Goal: Information Seeking & Learning: Understand process/instructions

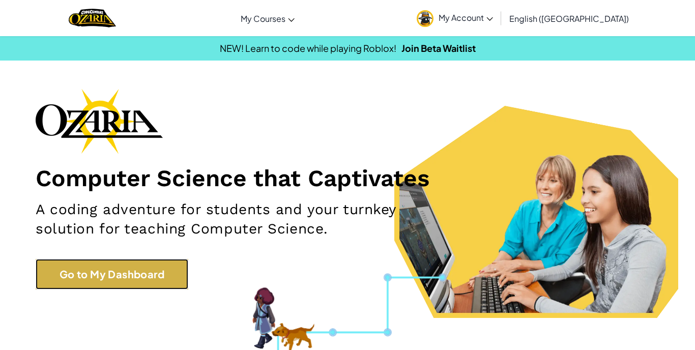
click at [164, 264] on link "Go to My Dashboard" at bounding box center [112, 274] width 153 height 31
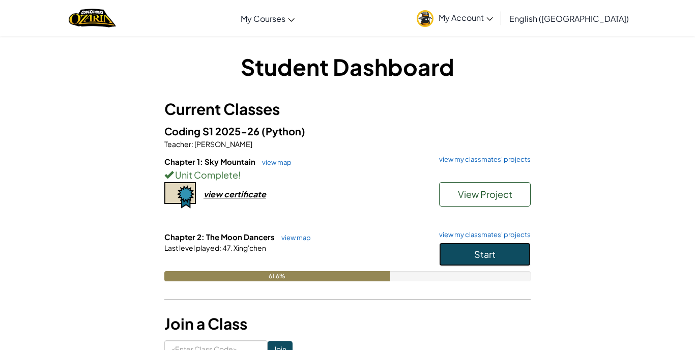
click at [452, 252] on button "Start" at bounding box center [485, 254] width 92 height 23
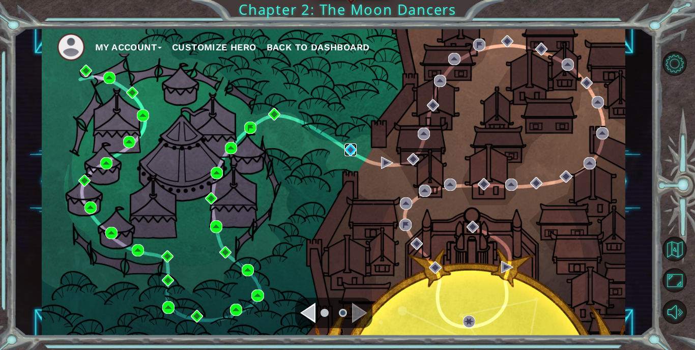
click at [352, 148] on img at bounding box center [350, 149] width 12 height 12
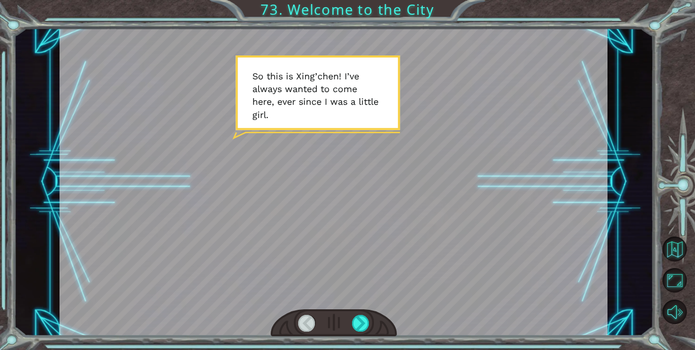
click at [394, 230] on div at bounding box center [334, 182] width 548 height 308
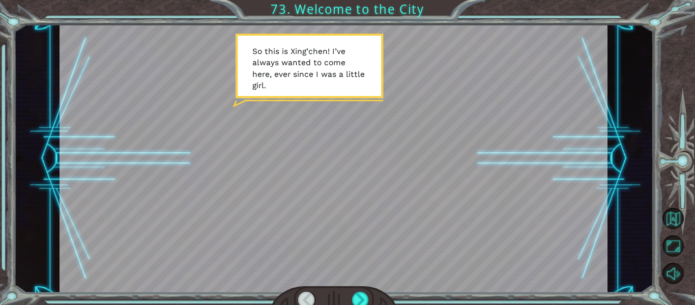
click at [175, 85] on div at bounding box center [334, 159] width 548 height 308
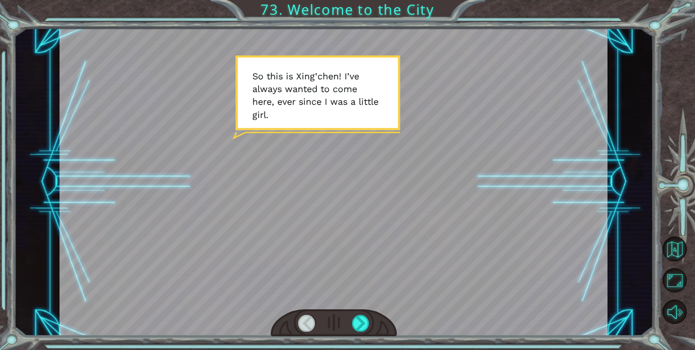
click at [360, 333] on div at bounding box center [334, 322] width 126 height 27
click at [360, 330] on div at bounding box center [360, 323] width 17 height 17
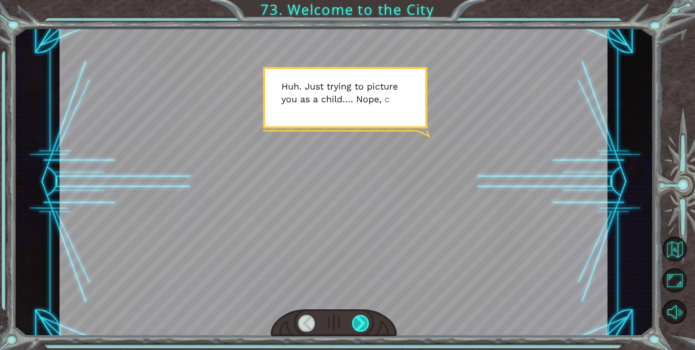
click at [360, 330] on div at bounding box center [360, 323] width 17 height 17
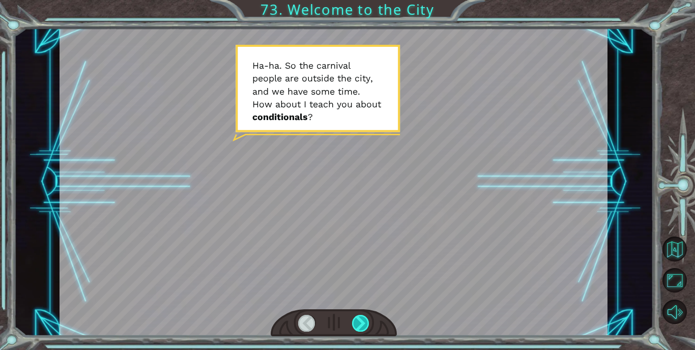
click at [360, 327] on div at bounding box center [360, 323] width 17 height 17
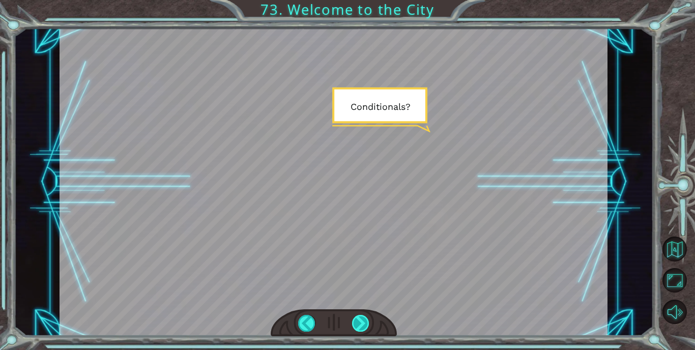
click at [356, 327] on div at bounding box center [360, 323] width 17 height 17
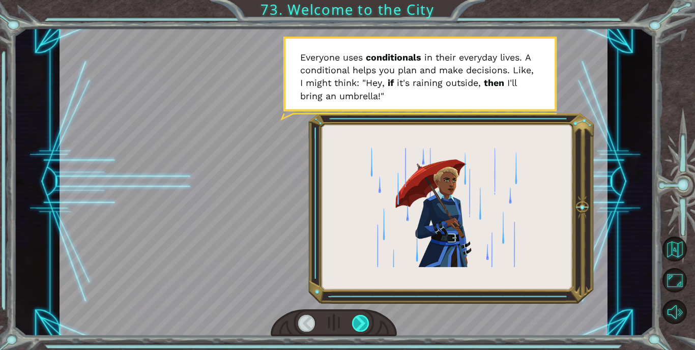
click at [354, 317] on div at bounding box center [360, 323] width 17 height 17
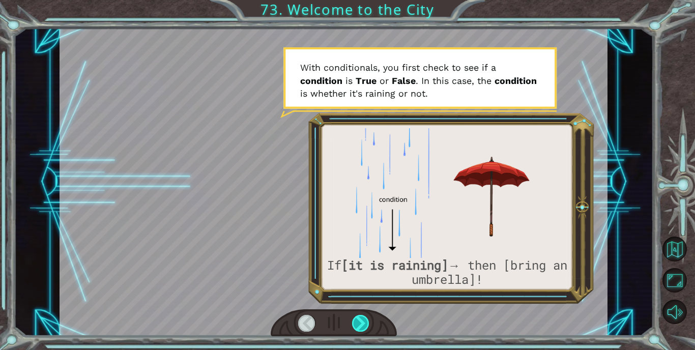
click at [361, 317] on div at bounding box center [360, 323] width 17 height 17
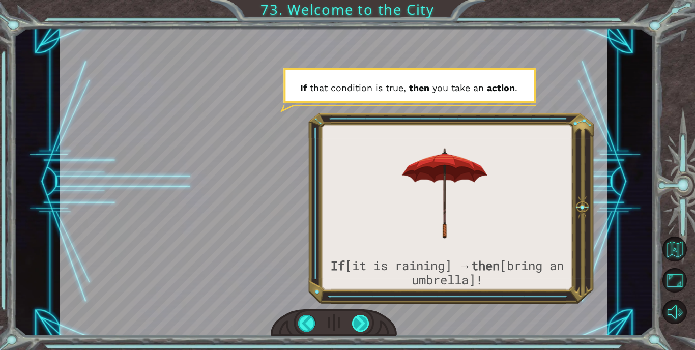
click at [361, 317] on div at bounding box center [360, 323] width 17 height 17
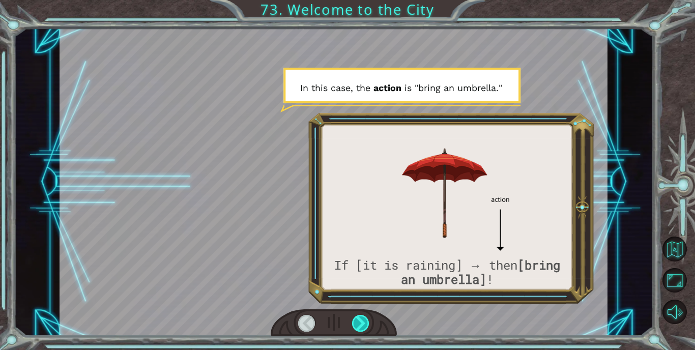
click at [361, 317] on div at bounding box center [360, 323] width 17 height 17
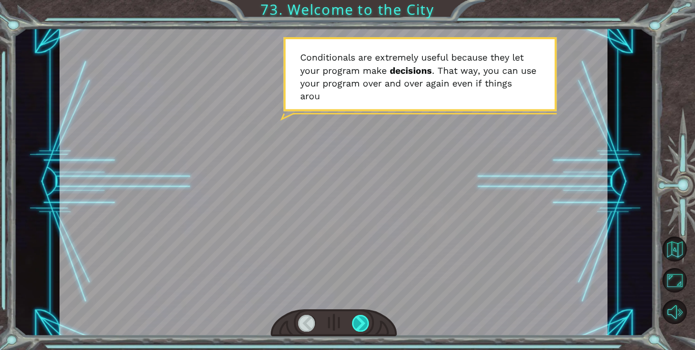
click at [360, 317] on div at bounding box center [360, 323] width 17 height 17
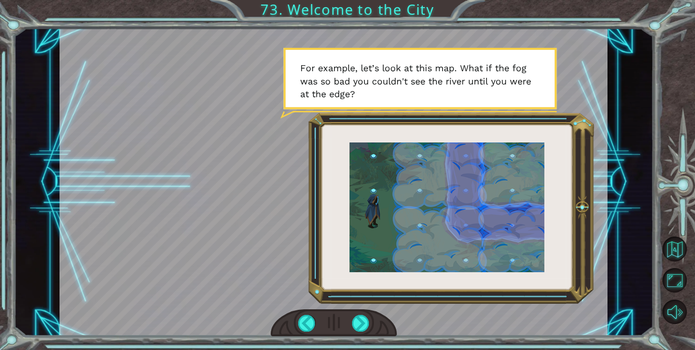
click at [372, 320] on div at bounding box center [334, 322] width 126 height 27
click at [353, 321] on div at bounding box center [360, 323] width 17 height 17
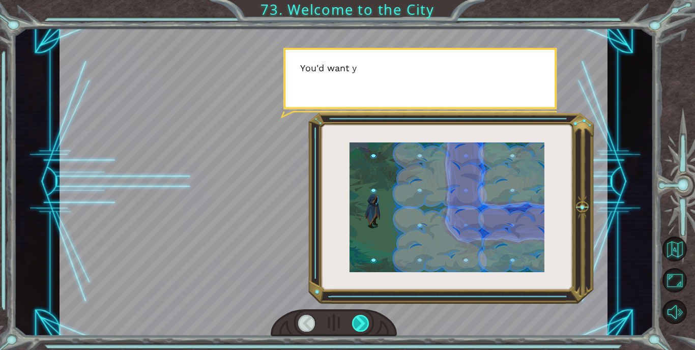
click at [353, 321] on div at bounding box center [360, 323] width 17 height 17
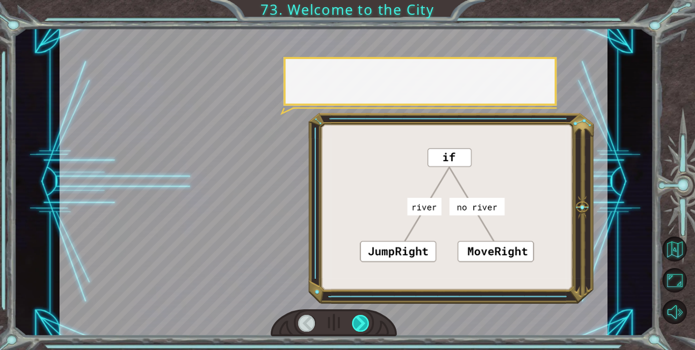
click at [353, 321] on div at bounding box center [360, 323] width 17 height 17
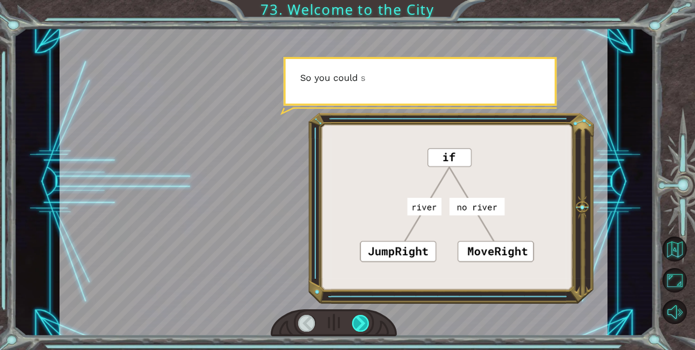
click at [353, 321] on div at bounding box center [360, 323] width 17 height 17
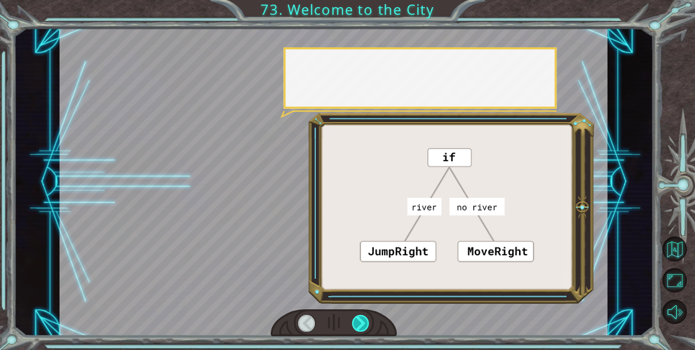
click at [353, 321] on div at bounding box center [360, 323] width 17 height 17
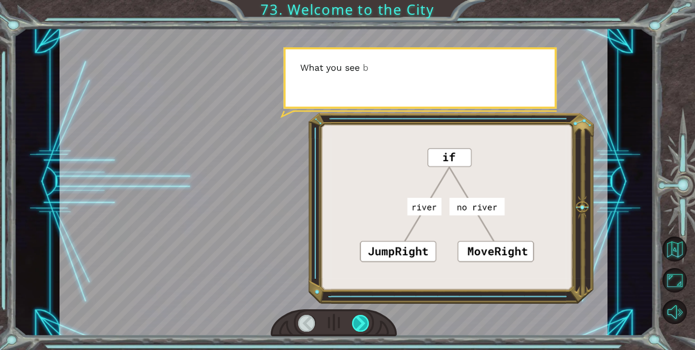
click at [353, 321] on div at bounding box center [360, 323] width 17 height 17
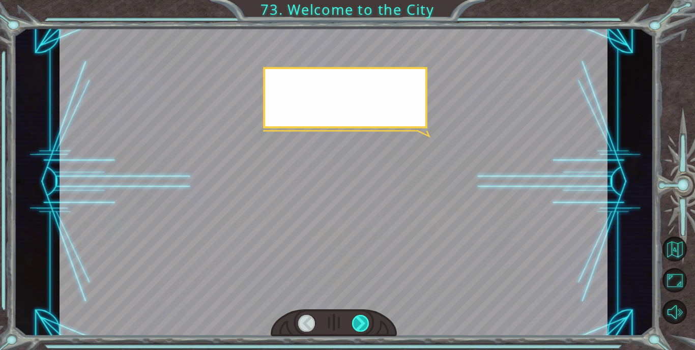
click at [353, 321] on div at bounding box center [360, 323] width 17 height 17
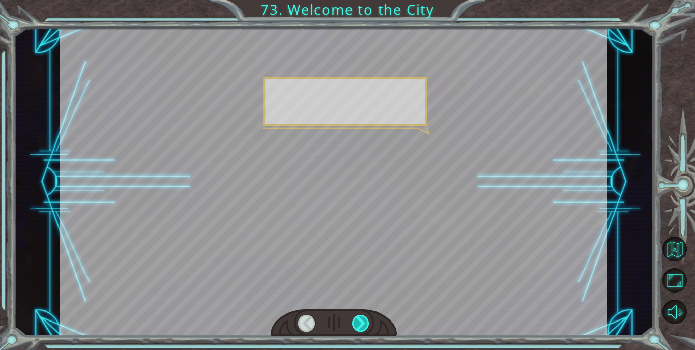
click at [353, 321] on div at bounding box center [360, 323] width 17 height 17
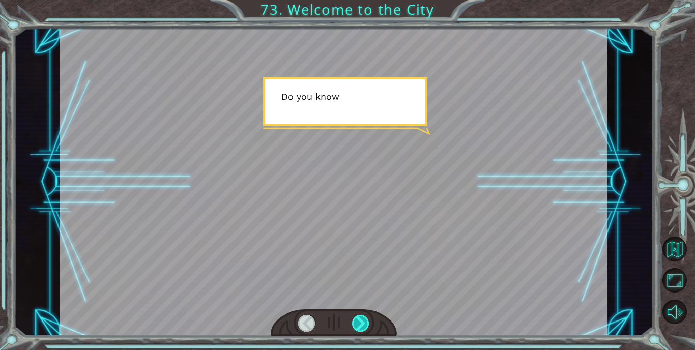
click at [353, 321] on div at bounding box center [360, 323] width 17 height 17
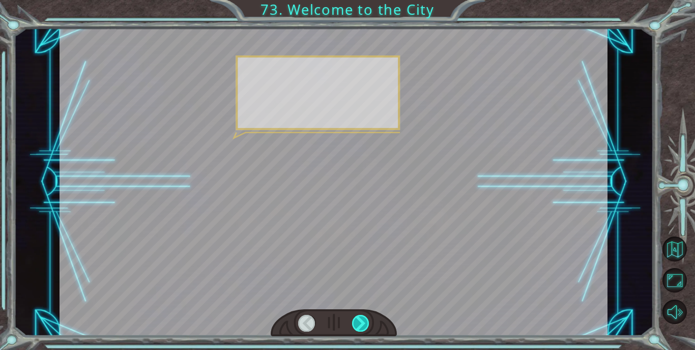
click at [353, 321] on div at bounding box center [360, 323] width 17 height 17
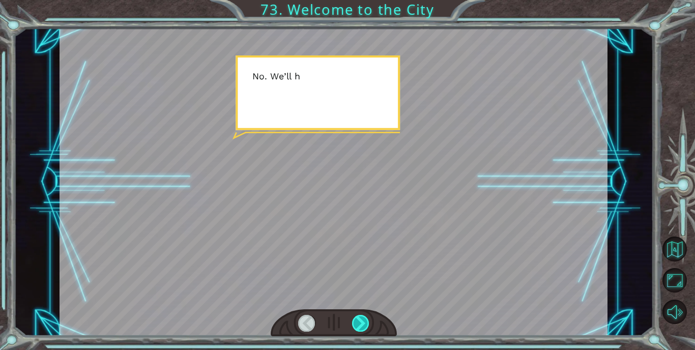
click at [353, 321] on div at bounding box center [360, 323] width 17 height 17
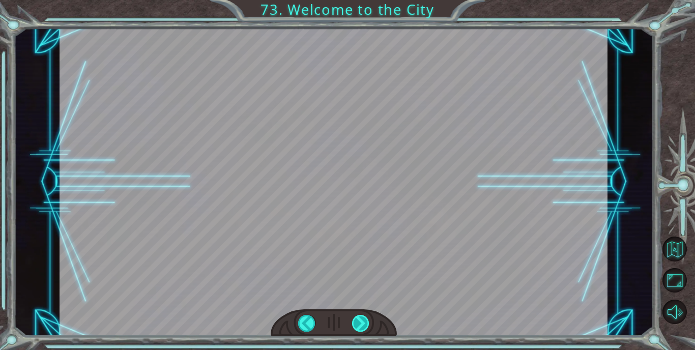
click at [353, 321] on div at bounding box center [360, 323] width 17 height 17
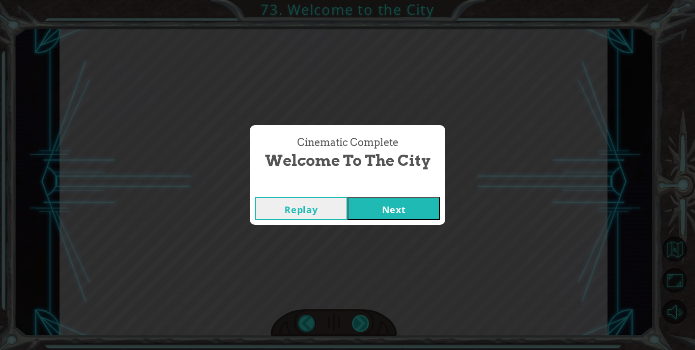
click at [353, 321] on div "Cinematic Complete Welcome to the City Replay Next" at bounding box center [347, 175] width 695 height 350
click at [363, 203] on button "Next" at bounding box center [393, 208] width 93 height 23
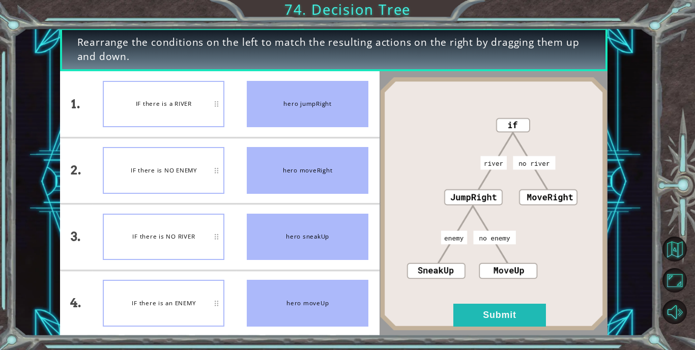
click at [163, 111] on div "IF there is a RIVER" at bounding box center [164, 104] width 122 height 47
click at [480, 312] on button "Submit" at bounding box center [499, 315] width 93 height 23
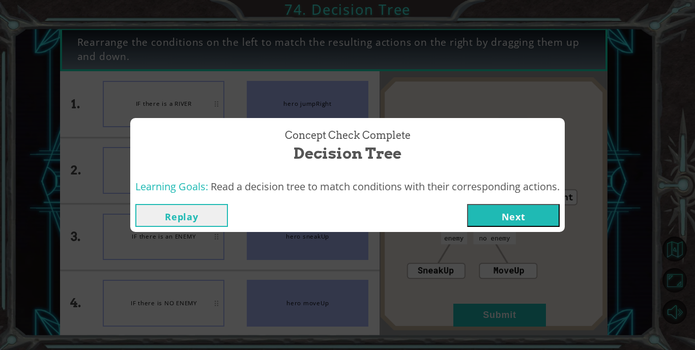
click at [522, 210] on button "Next" at bounding box center [513, 215] width 93 height 23
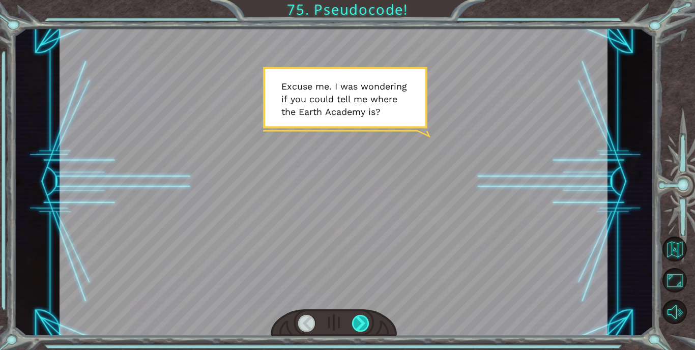
click at [352, 327] on div at bounding box center [360, 323] width 17 height 17
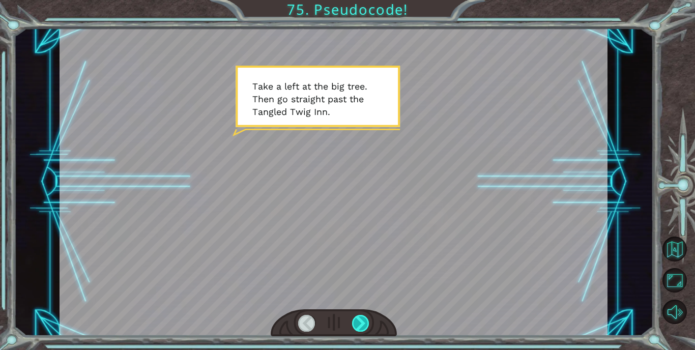
click at [352, 327] on div at bounding box center [360, 323] width 17 height 17
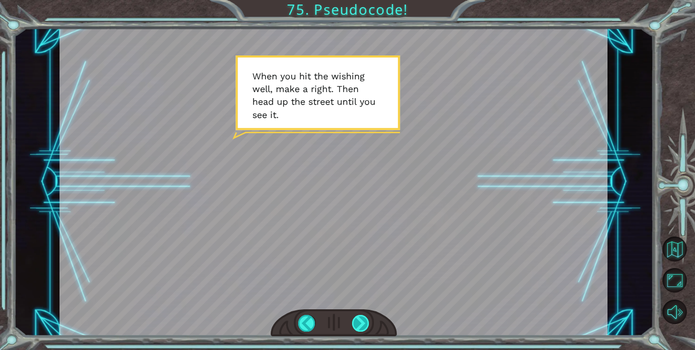
click at [352, 327] on div at bounding box center [360, 323] width 17 height 17
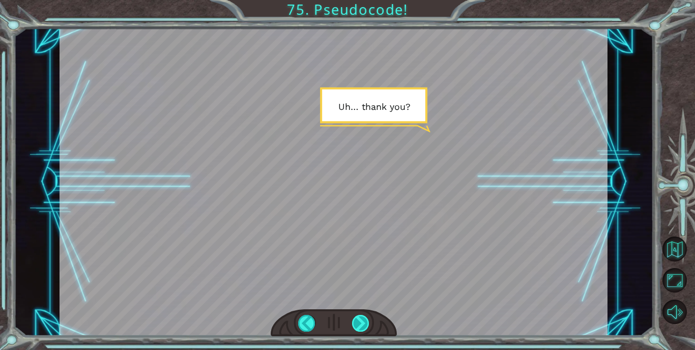
click at [352, 327] on div at bounding box center [360, 323] width 17 height 17
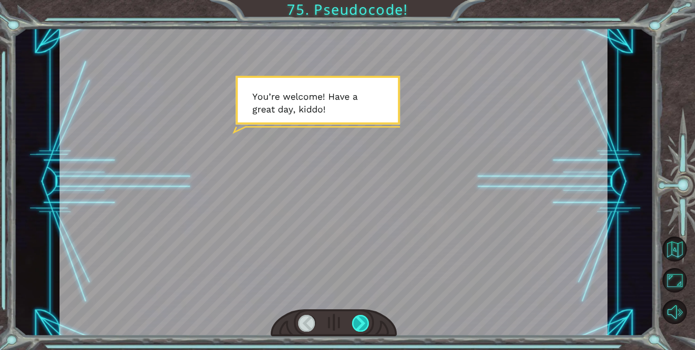
click at [352, 327] on div at bounding box center [360, 323] width 17 height 17
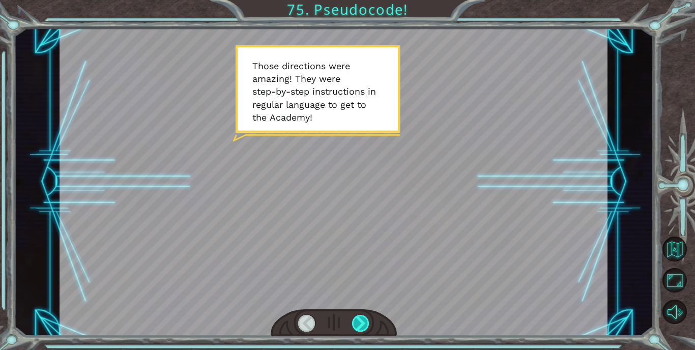
click at [363, 319] on div at bounding box center [360, 323] width 17 height 17
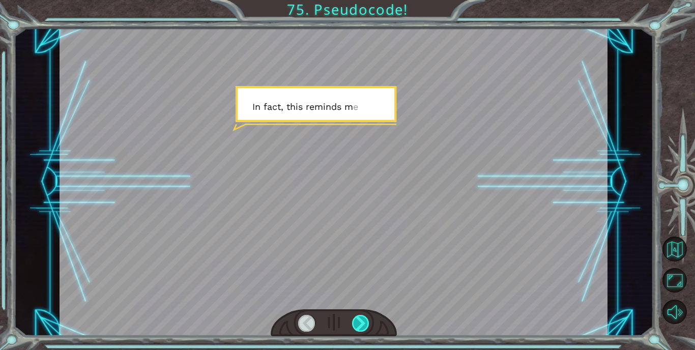
click at [361, 319] on div at bounding box center [360, 323] width 17 height 17
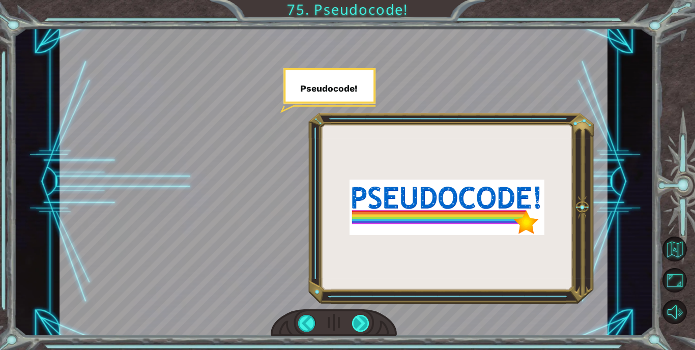
click at [361, 319] on div at bounding box center [360, 323] width 17 height 17
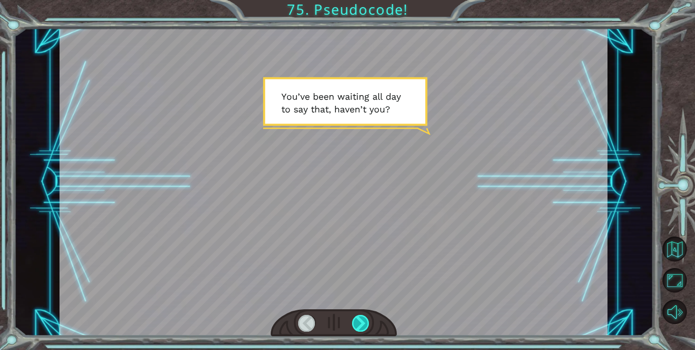
click at [361, 319] on div at bounding box center [360, 323] width 17 height 17
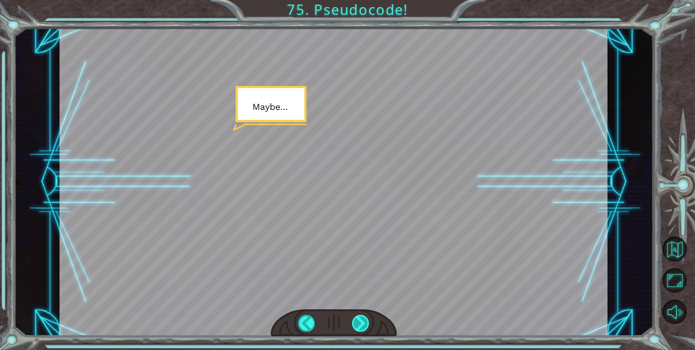
click at [361, 319] on div at bounding box center [360, 323] width 17 height 17
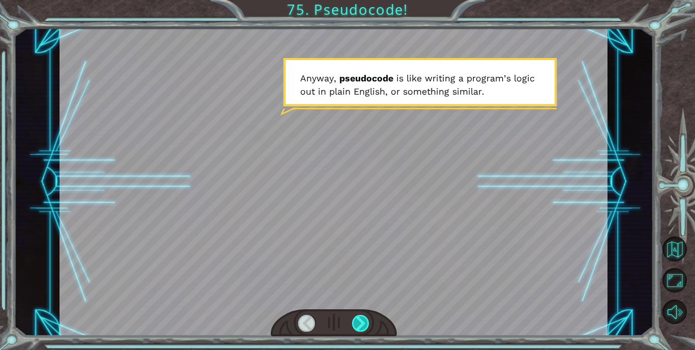
click at [361, 319] on div at bounding box center [360, 323] width 17 height 17
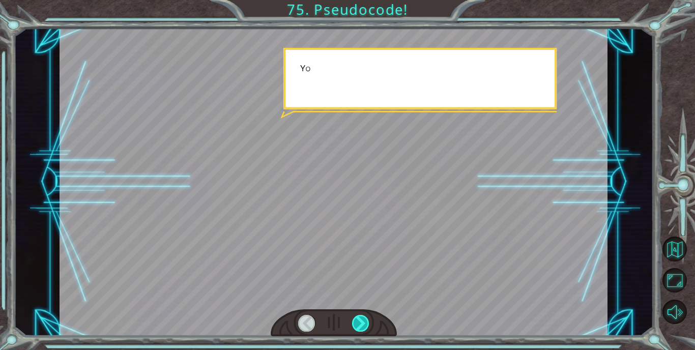
click at [361, 319] on div at bounding box center [360, 323] width 17 height 17
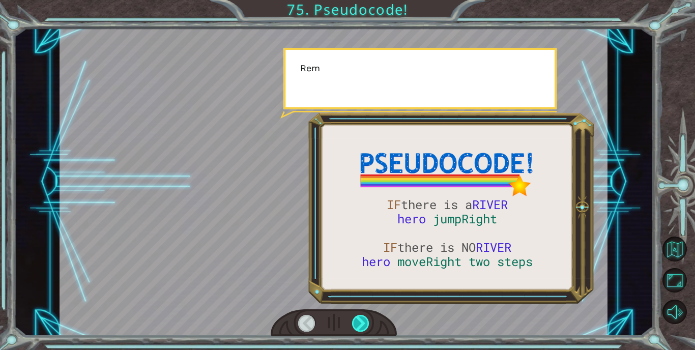
click at [361, 319] on div at bounding box center [360, 323] width 17 height 17
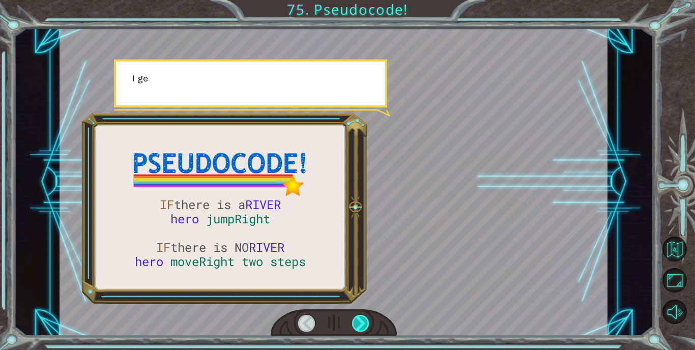
click at [361, 319] on div at bounding box center [360, 323] width 17 height 17
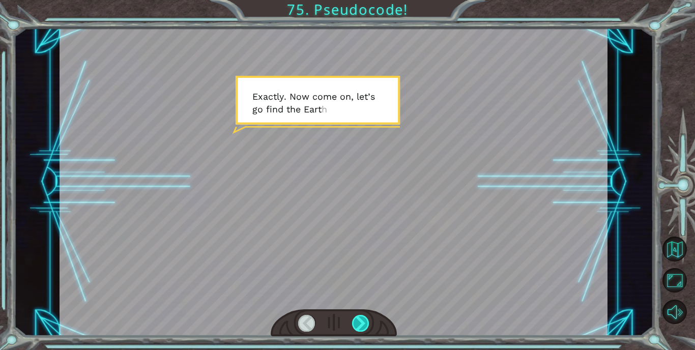
click at [361, 319] on div at bounding box center [360, 323] width 17 height 17
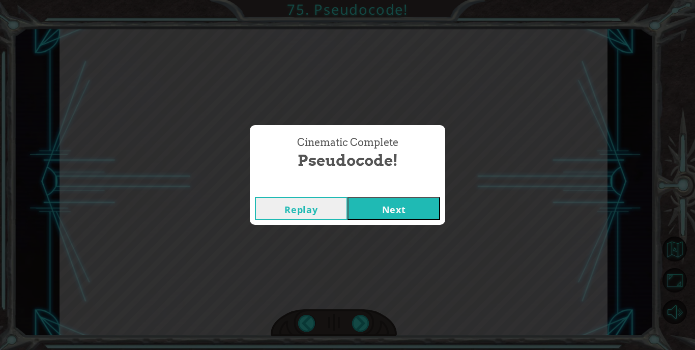
click at [414, 208] on button "Next" at bounding box center [393, 208] width 93 height 23
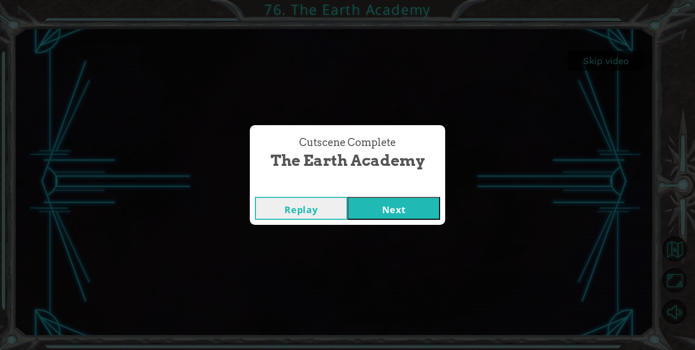
click at [390, 201] on button "Next" at bounding box center [393, 208] width 93 height 23
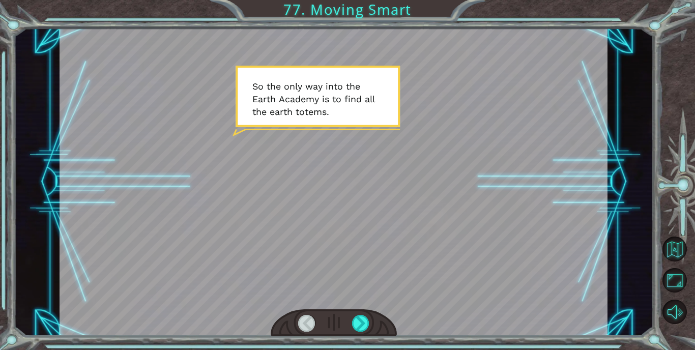
click at [370, 316] on div at bounding box center [334, 322] width 126 height 27
click at [364, 316] on div at bounding box center [360, 323] width 17 height 17
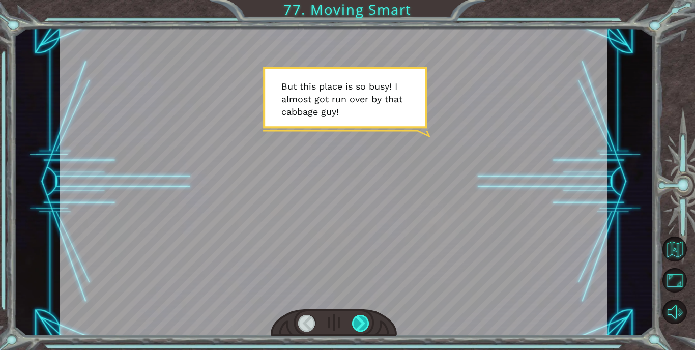
click at [359, 316] on div at bounding box center [360, 323] width 17 height 17
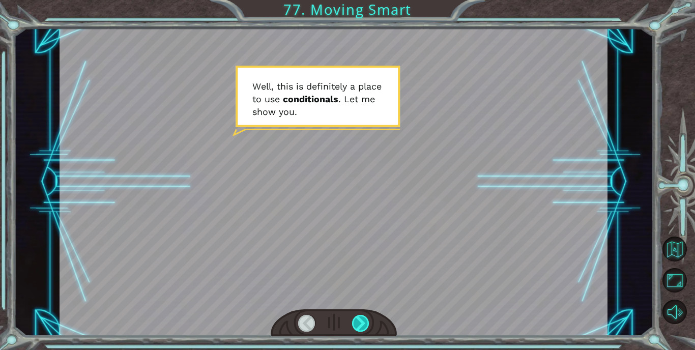
click at [359, 316] on div at bounding box center [360, 323] width 17 height 17
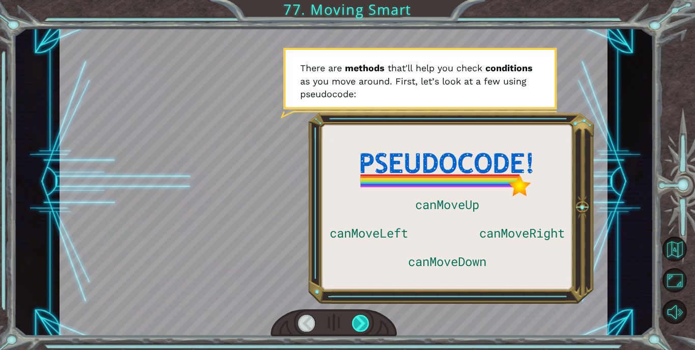
click at [359, 316] on div at bounding box center [360, 323] width 17 height 17
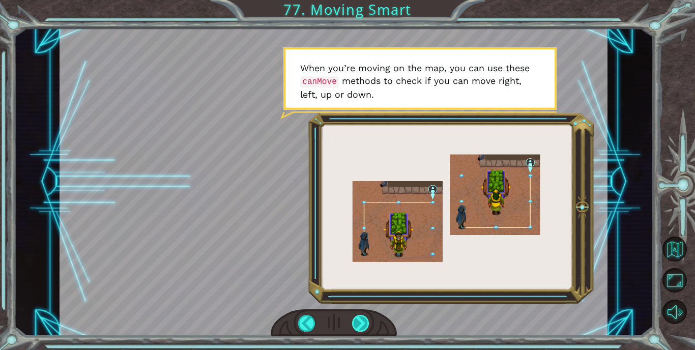
click at [359, 316] on div at bounding box center [360, 323] width 17 height 17
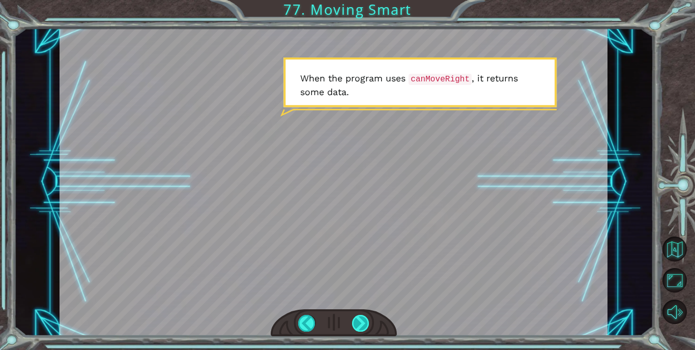
click at [359, 316] on div at bounding box center [360, 323] width 17 height 17
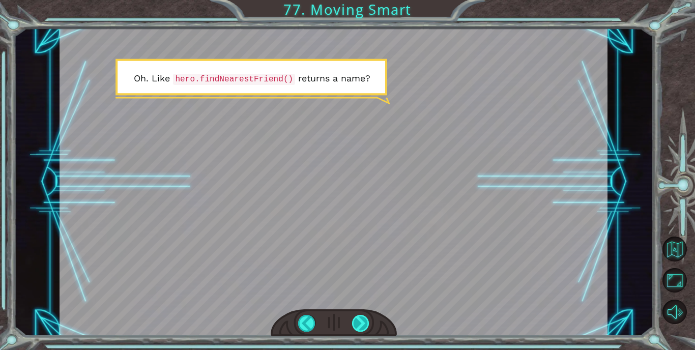
click at [359, 316] on div at bounding box center [360, 323] width 17 height 17
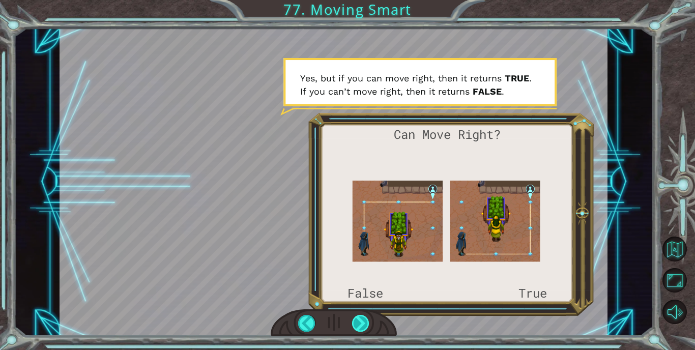
click at [359, 316] on div at bounding box center [360, 323] width 17 height 17
click at [360, 317] on div at bounding box center [360, 323] width 17 height 17
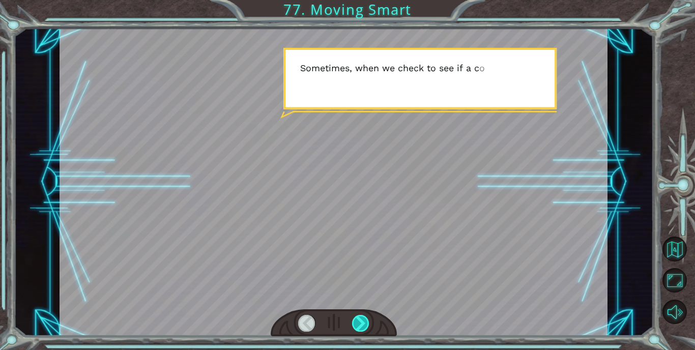
click at [360, 317] on div at bounding box center [360, 323] width 17 height 17
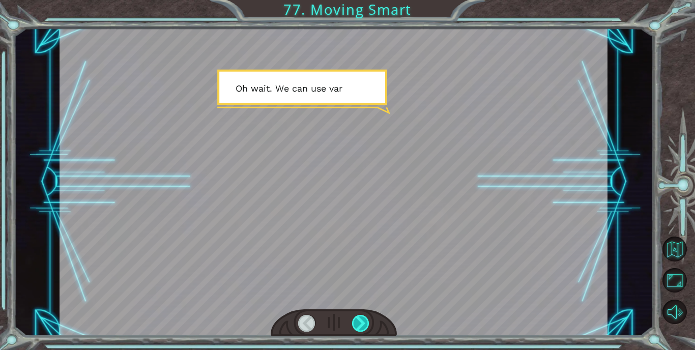
click at [360, 317] on div at bounding box center [360, 323] width 17 height 17
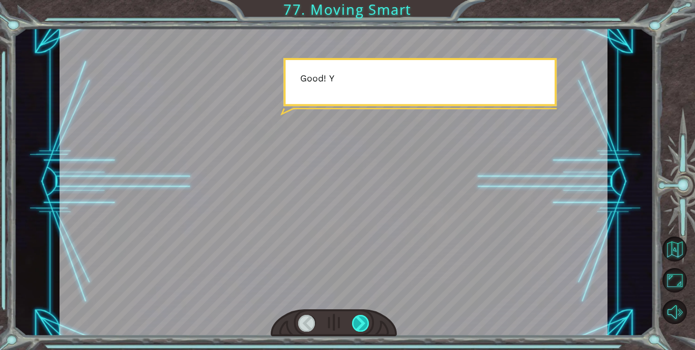
click at [360, 317] on div at bounding box center [360, 323] width 17 height 17
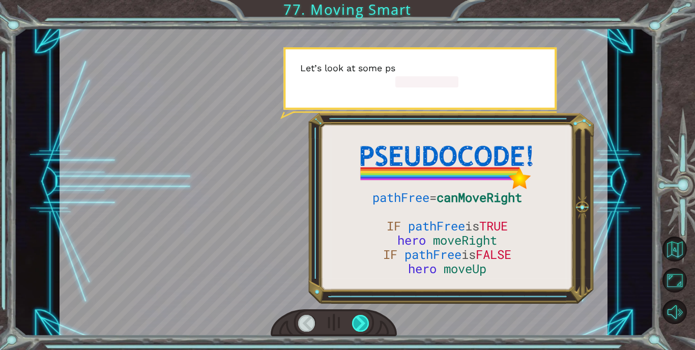
click at [360, 317] on div at bounding box center [360, 323] width 17 height 17
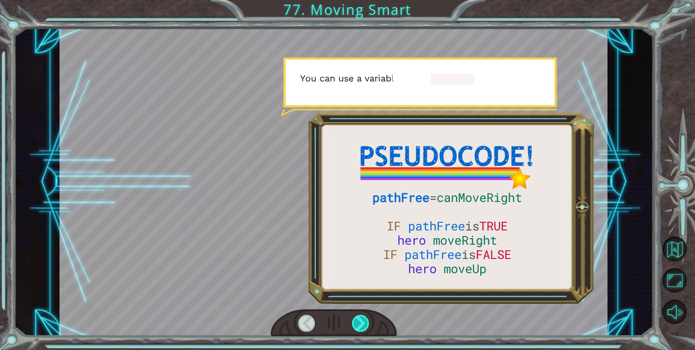
click at [360, 317] on div at bounding box center [360, 323] width 17 height 17
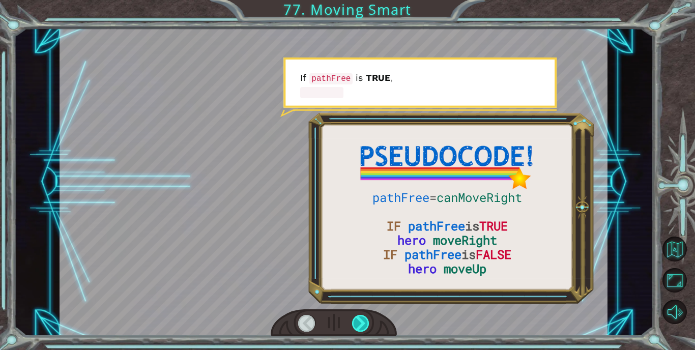
click at [360, 317] on div at bounding box center [360, 323] width 17 height 17
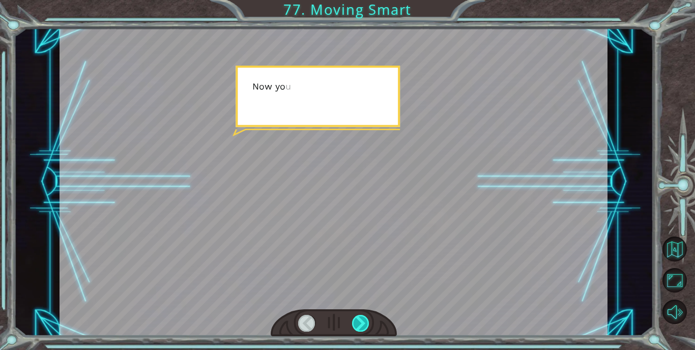
click at [360, 317] on div at bounding box center [360, 323] width 17 height 17
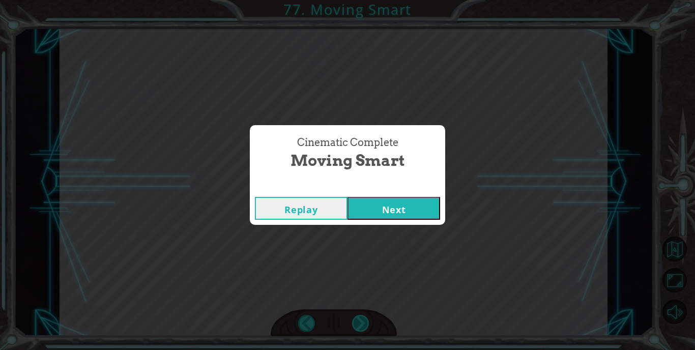
click at [360, 317] on div "Cinematic Complete Moving Smart Replay Next" at bounding box center [347, 175] width 695 height 350
click at [395, 207] on button "Next" at bounding box center [393, 208] width 93 height 23
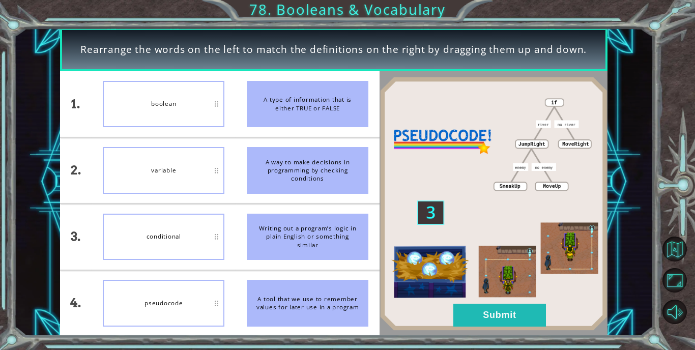
click at [208, 176] on div "variable" at bounding box center [164, 170] width 122 height 47
drag, startPoint x: 208, startPoint y: 176, endPoint x: 219, endPoint y: 253, distance: 77.7
click at [219, 253] on ul "boolean variable conditional pseudocode" at bounding box center [164, 203] width 144 height 264
click at [483, 315] on button "Submit" at bounding box center [499, 315] width 93 height 23
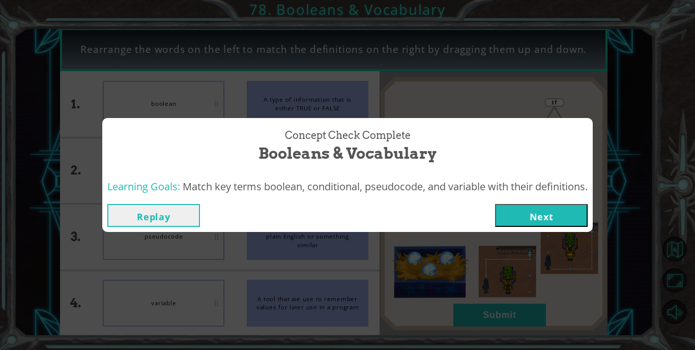
click at [556, 210] on button "Next" at bounding box center [541, 215] width 93 height 23
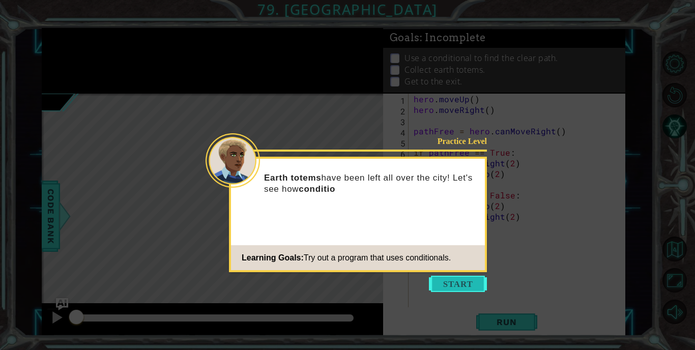
click at [464, 276] on button "Start" at bounding box center [458, 284] width 58 height 16
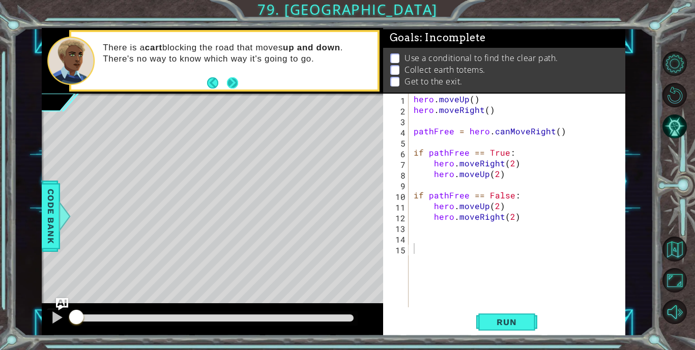
click at [234, 82] on button "Next" at bounding box center [232, 82] width 11 height 11
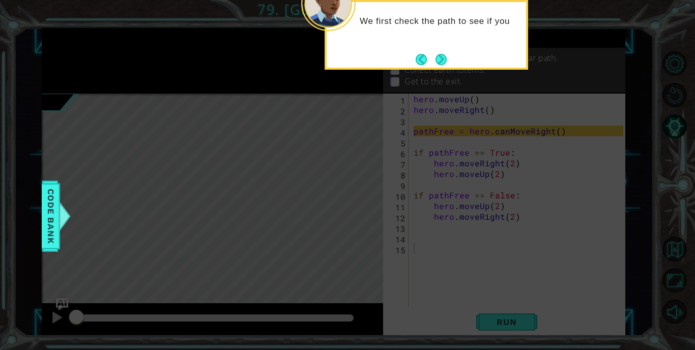
click at [443, 49] on div "We first check the path to see if you" at bounding box center [426, 35] width 203 height 70
click at [443, 52] on footer at bounding box center [431, 59] width 31 height 15
click at [444, 59] on button "Next" at bounding box center [440, 59] width 11 height 11
click at [440, 55] on button "Next" at bounding box center [440, 59] width 11 height 11
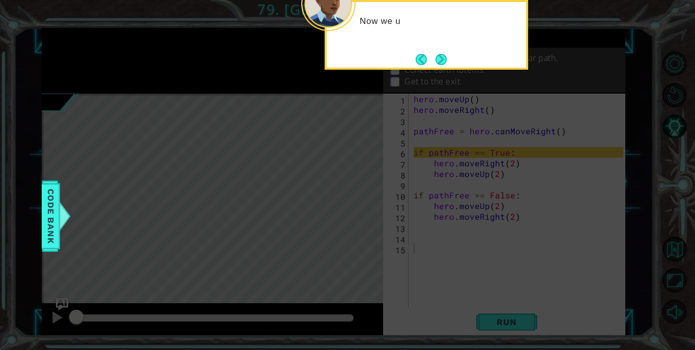
click at [440, 55] on button "Next" at bounding box center [440, 59] width 11 height 11
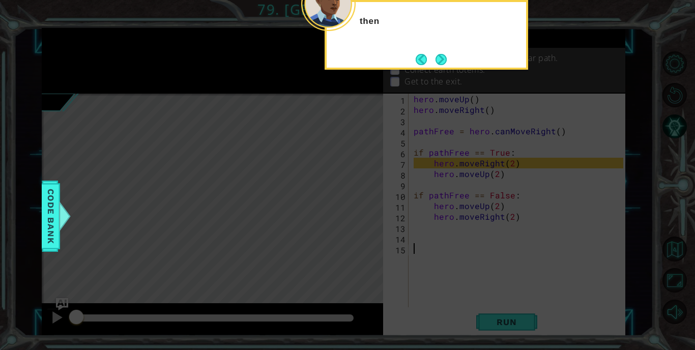
click at [440, 55] on button "Next" at bounding box center [440, 59] width 11 height 11
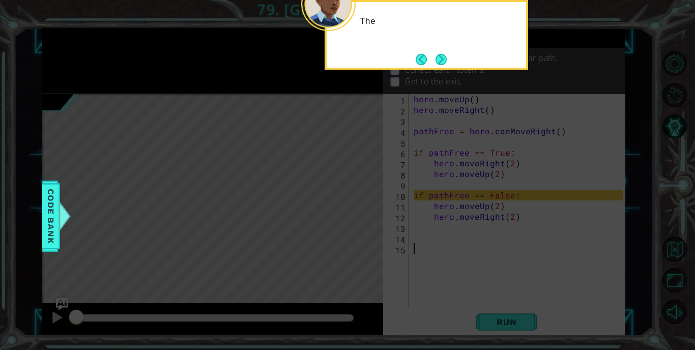
click at [440, 55] on button "Next" at bounding box center [440, 59] width 11 height 11
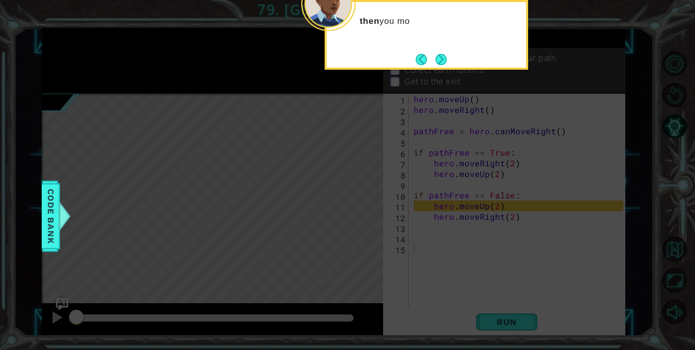
click at [440, 55] on button "Next" at bounding box center [440, 59] width 11 height 11
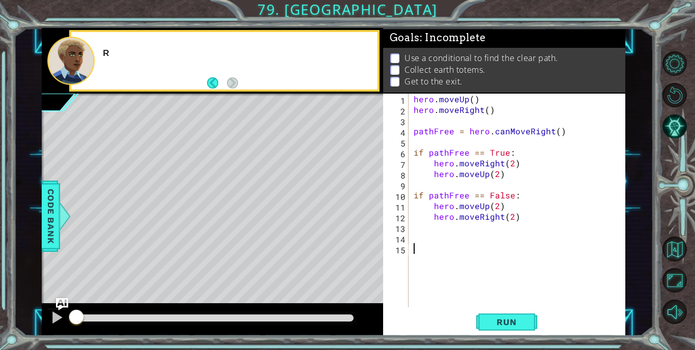
click at [440, 55] on p "Use a conditional to find the clear path." at bounding box center [481, 57] width 154 height 11
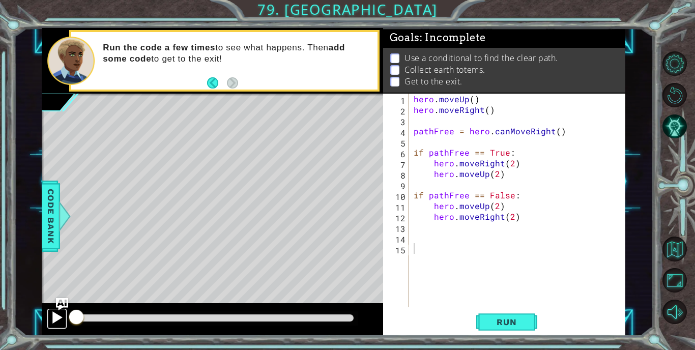
click at [58, 323] on div at bounding box center [56, 317] width 13 height 13
click at [50, 323] on div at bounding box center [56, 317] width 13 height 13
click at [51, 323] on div at bounding box center [56, 317] width 13 height 13
click at [512, 319] on span "Run" at bounding box center [506, 322] width 40 height 10
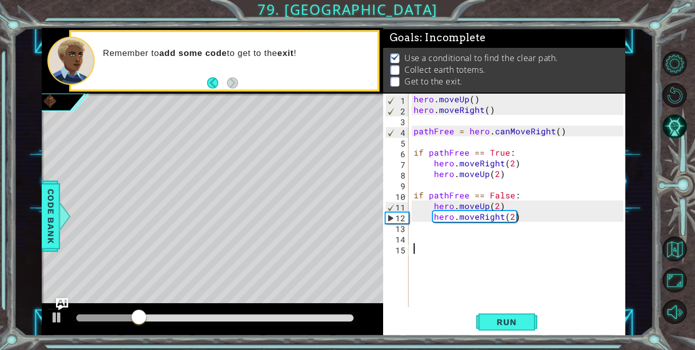
click at [477, 250] on div "hero . moveUp ( ) hero . moveRight ( ) pathFree = hero . canMoveRight ( ) if pa…" at bounding box center [519, 211] width 217 height 235
click at [56, 317] on div at bounding box center [56, 317] width 13 height 13
type textarea "h"
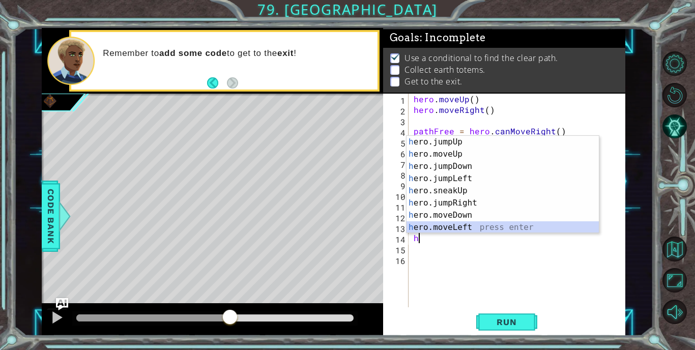
scroll to position [24, 0]
type textarea "hero.moveRight(1)"
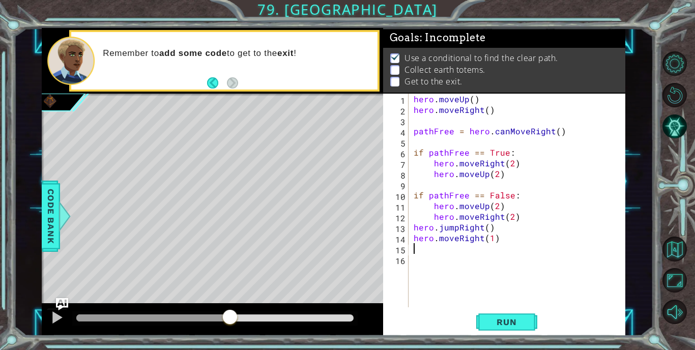
type textarea "h"
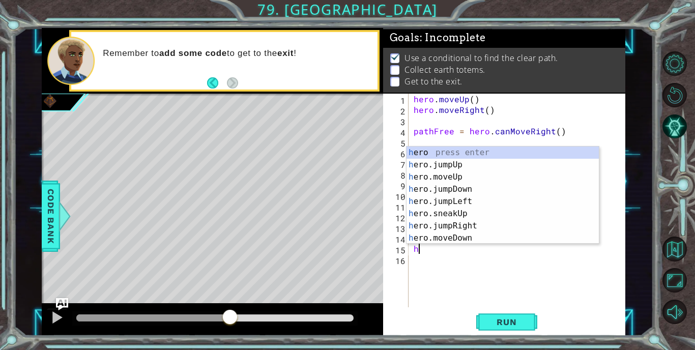
scroll to position [0, 0]
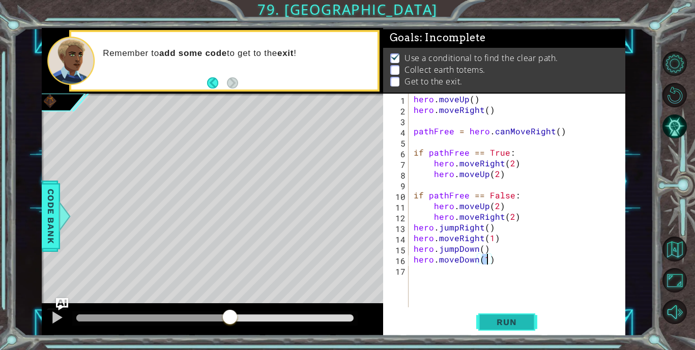
type textarea "hero.moveDown(1)"
click at [514, 327] on button "Run" at bounding box center [506, 322] width 61 height 24
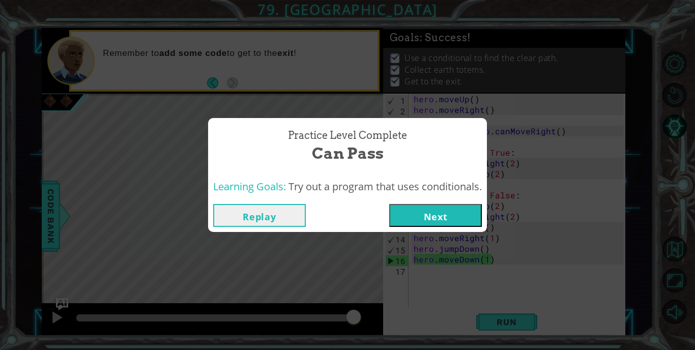
click at [427, 207] on button "Next" at bounding box center [435, 215] width 93 height 23
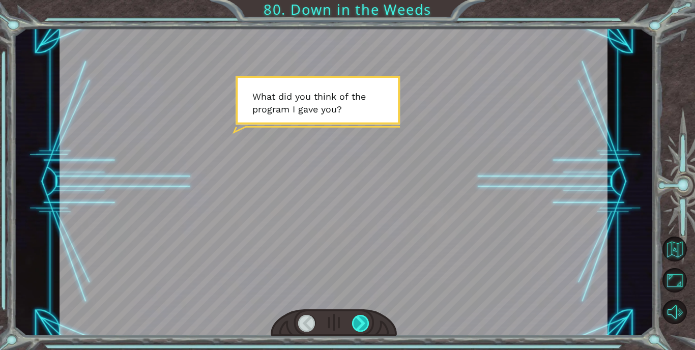
click at [361, 323] on div at bounding box center [360, 323] width 17 height 17
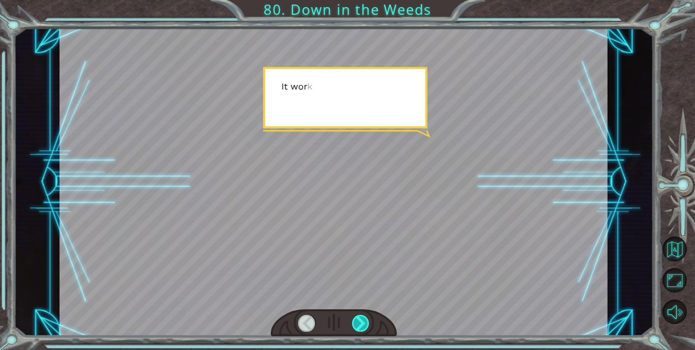
click at [361, 323] on div at bounding box center [360, 323] width 17 height 17
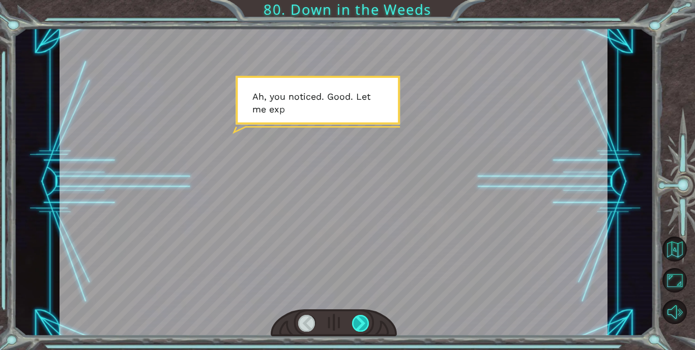
click at [361, 323] on div at bounding box center [360, 323] width 17 height 17
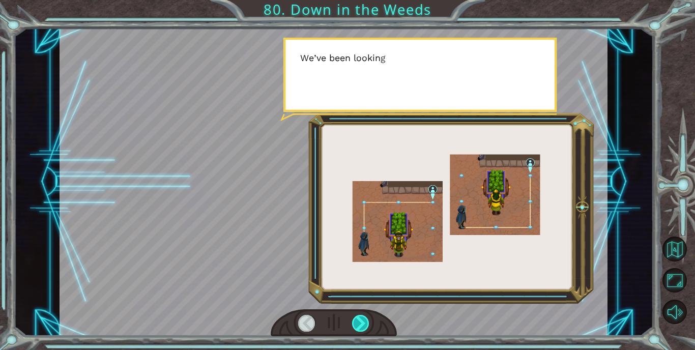
click at [361, 323] on div at bounding box center [360, 323] width 17 height 17
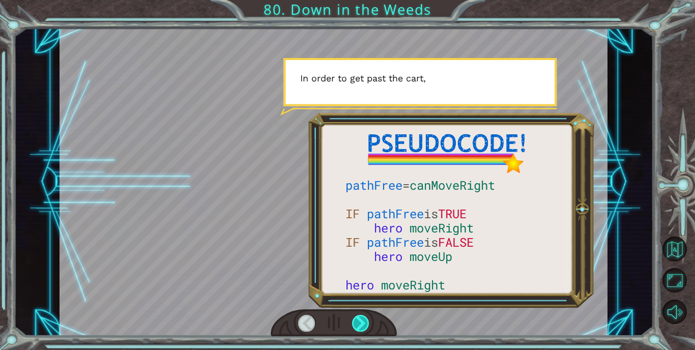
click at [361, 323] on div at bounding box center [360, 323] width 17 height 17
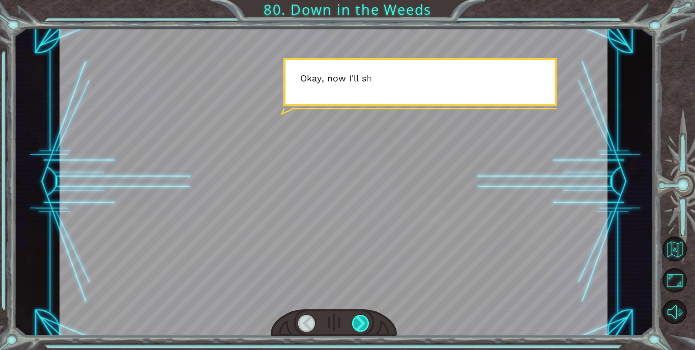
click at [361, 323] on div at bounding box center [360, 323] width 17 height 17
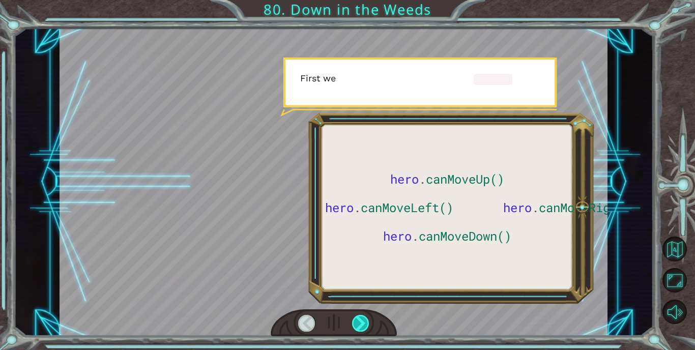
click at [361, 323] on div at bounding box center [360, 323] width 17 height 17
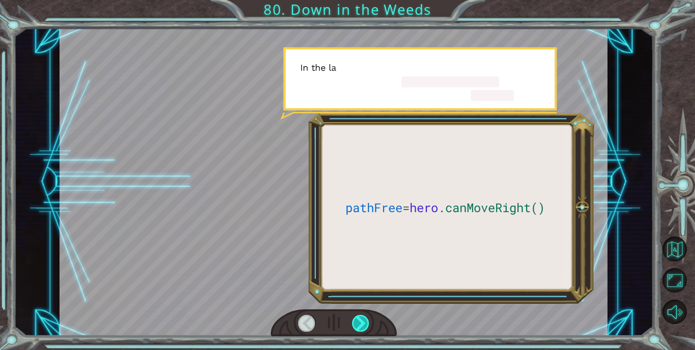
click at [361, 323] on div at bounding box center [360, 323] width 17 height 17
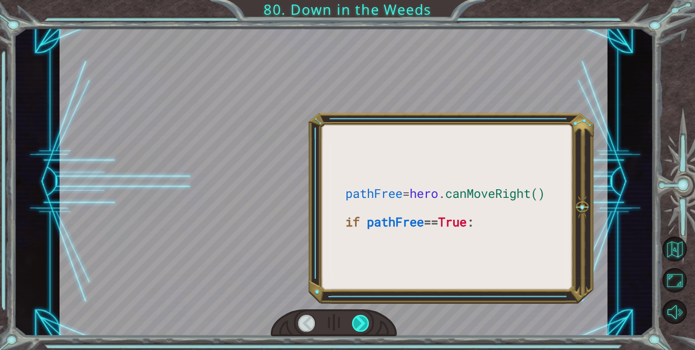
click at [361, 323] on div at bounding box center [360, 323] width 17 height 17
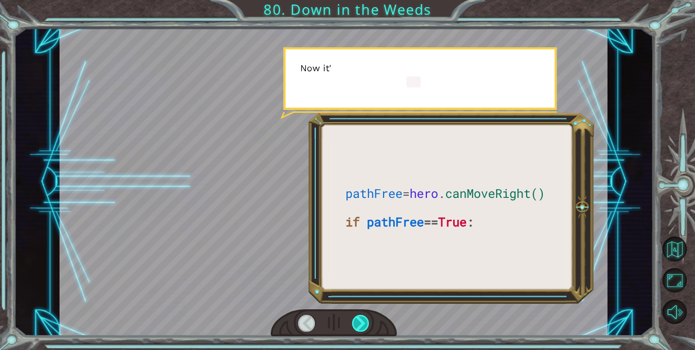
click at [361, 323] on div at bounding box center [360, 323] width 17 height 17
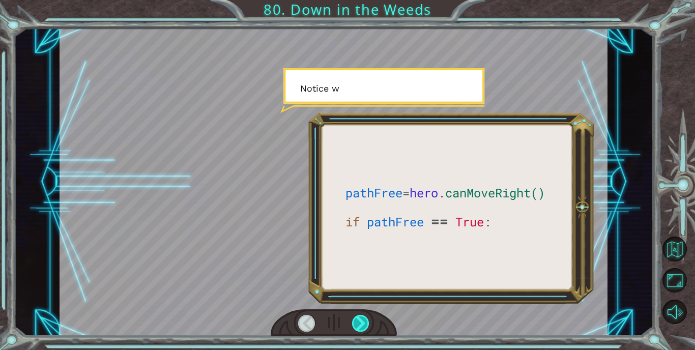
click at [361, 323] on div at bounding box center [360, 323] width 17 height 17
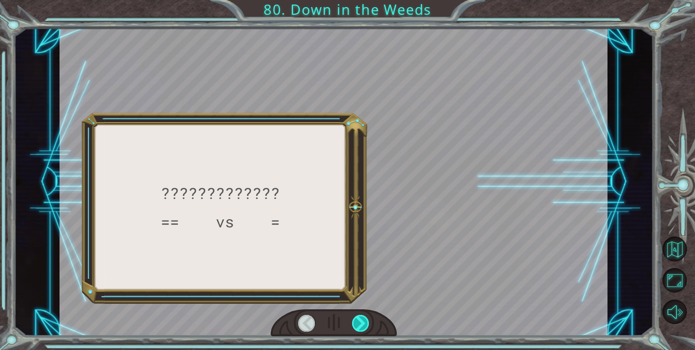
click at [361, 323] on div at bounding box center [360, 323] width 17 height 17
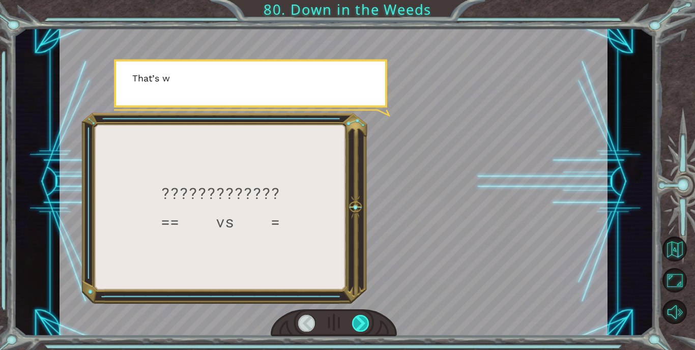
click at [361, 323] on div at bounding box center [360, 323] width 17 height 17
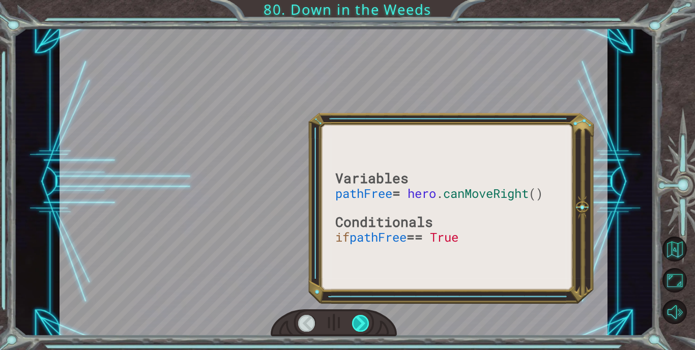
click at [361, 323] on div at bounding box center [360, 323] width 17 height 17
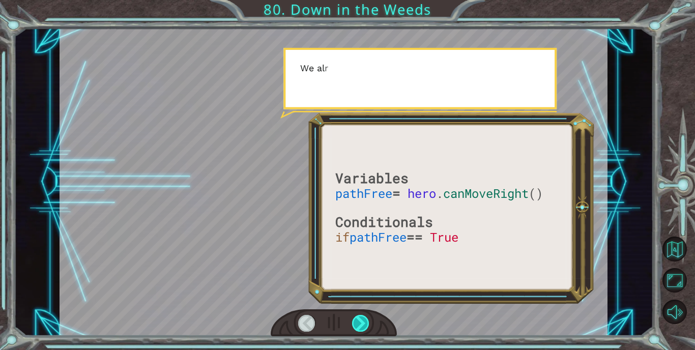
click at [361, 323] on div at bounding box center [360, 323] width 17 height 17
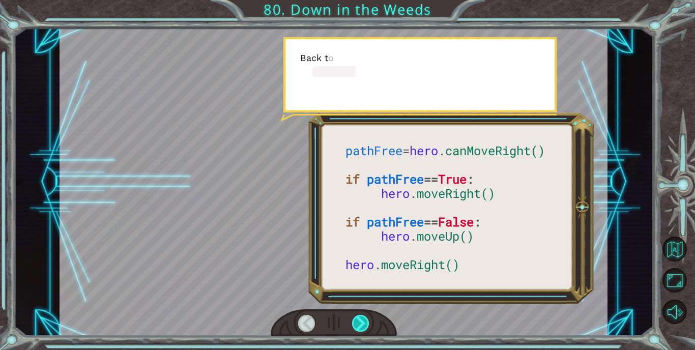
click at [361, 323] on div at bounding box center [360, 323] width 17 height 17
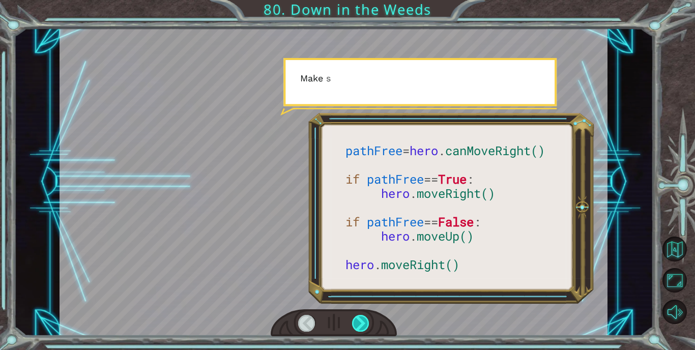
click at [361, 323] on div at bounding box center [360, 323] width 17 height 17
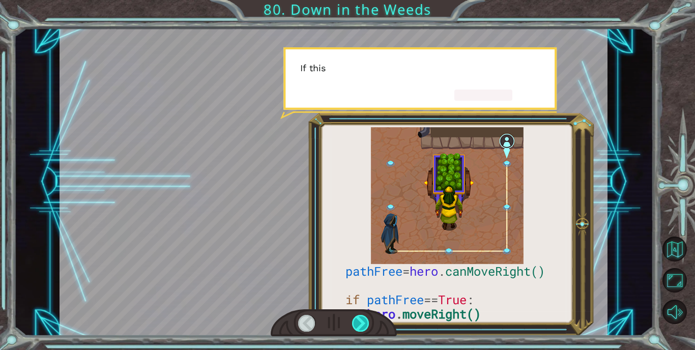
click at [361, 323] on div at bounding box center [360, 323] width 17 height 17
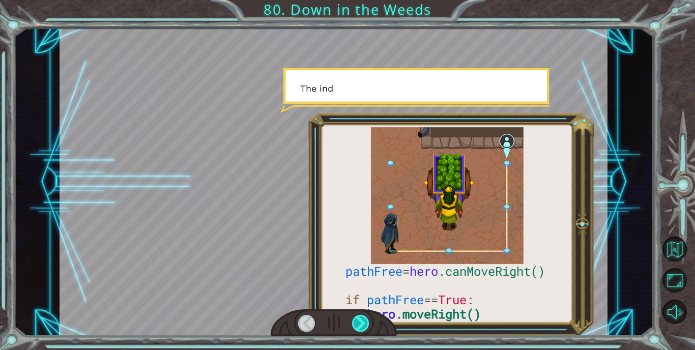
click at [361, 323] on div at bounding box center [360, 323] width 17 height 17
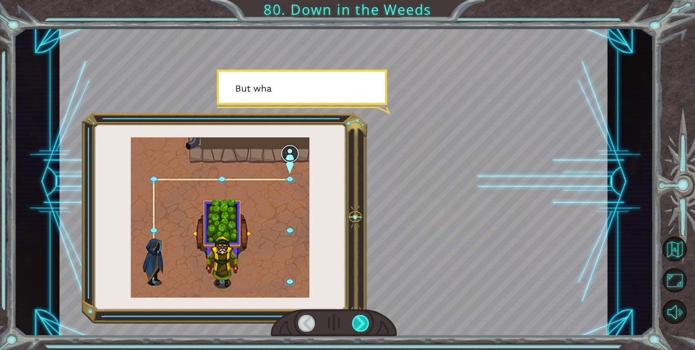
click at [361, 323] on div at bounding box center [360, 323] width 17 height 17
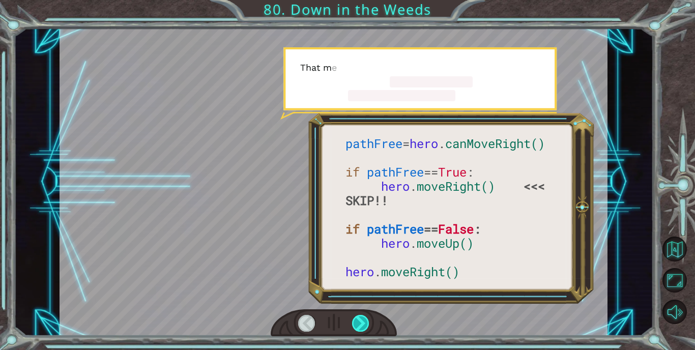
click at [361, 323] on div at bounding box center [360, 323] width 17 height 17
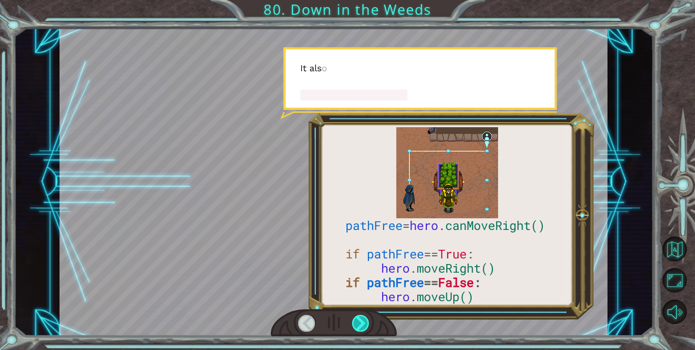
click at [361, 323] on div at bounding box center [360, 323] width 17 height 17
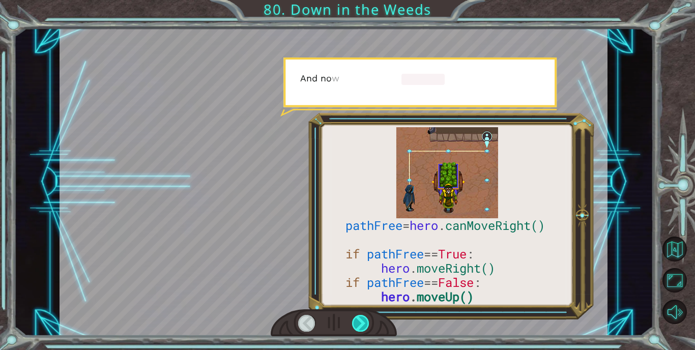
click at [361, 323] on div at bounding box center [360, 323] width 17 height 17
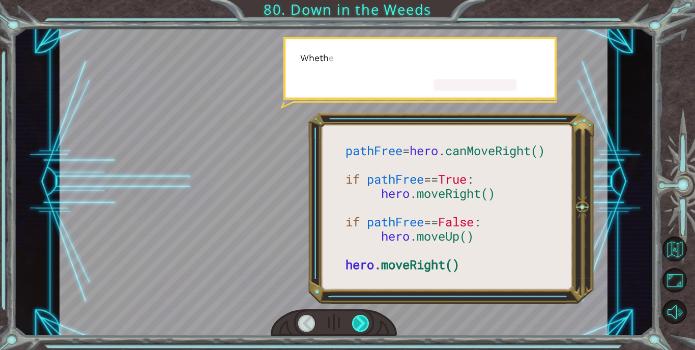
click at [361, 323] on div at bounding box center [360, 323] width 17 height 17
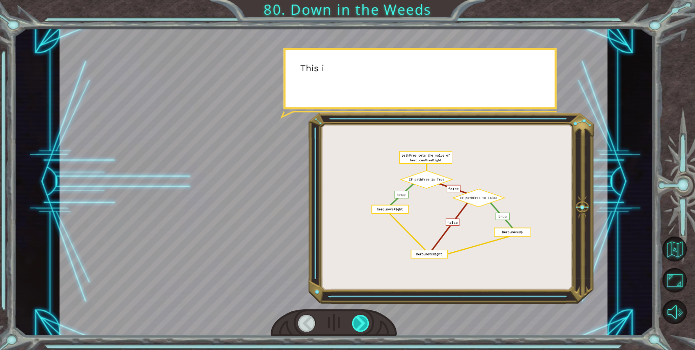
click at [361, 323] on div at bounding box center [360, 323] width 17 height 17
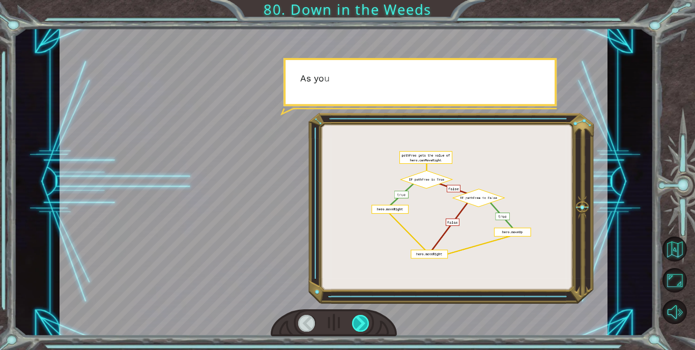
click at [361, 323] on div at bounding box center [360, 323] width 17 height 17
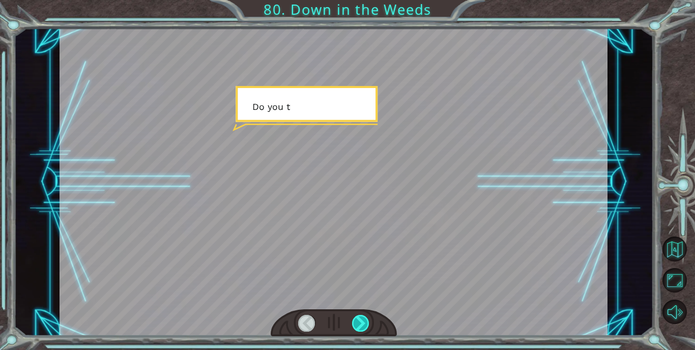
click at [361, 323] on div at bounding box center [360, 323] width 17 height 17
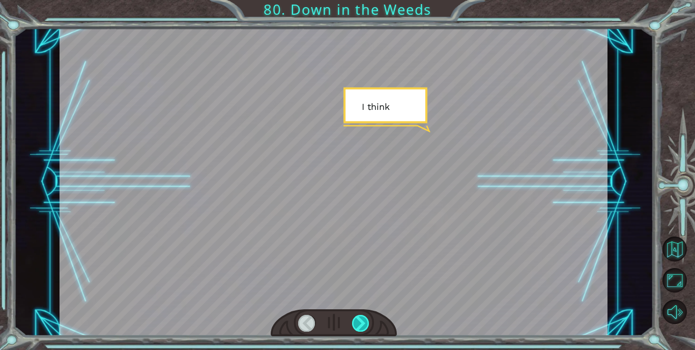
click at [361, 323] on div at bounding box center [360, 323] width 17 height 17
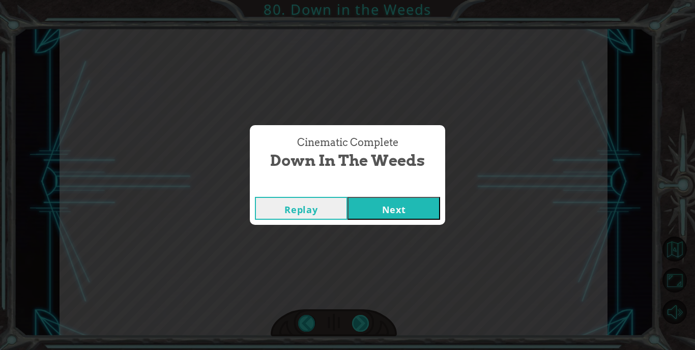
click at [361, 323] on div "Cinematic Complete Down in the Weeds Replay Next" at bounding box center [347, 175] width 695 height 350
click at [398, 210] on button "Next" at bounding box center [393, 208] width 93 height 23
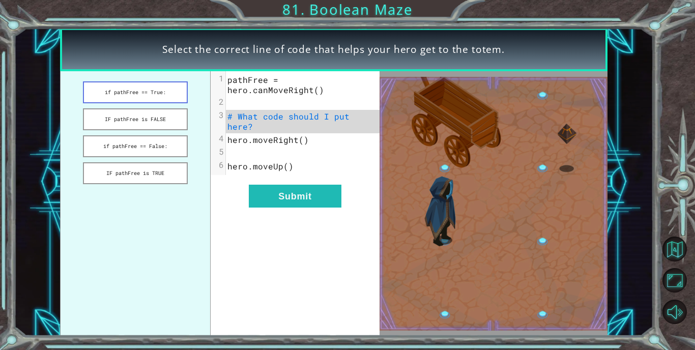
click at [164, 96] on button "if pathFree == True:" at bounding box center [135, 92] width 105 height 22
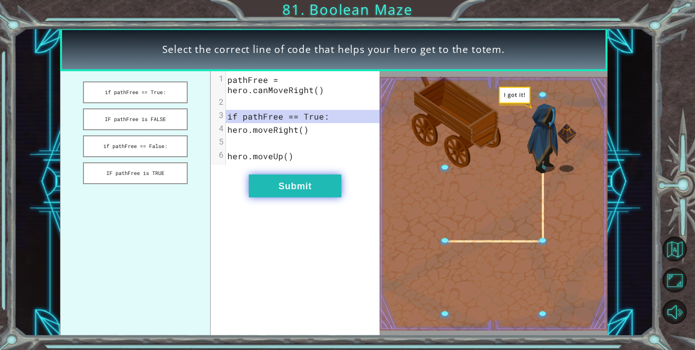
click at [267, 176] on button "Submit" at bounding box center [295, 185] width 93 height 23
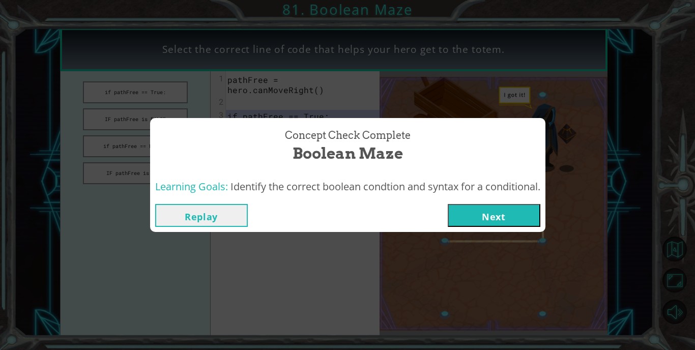
click at [481, 219] on button "Next" at bounding box center [494, 215] width 93 height 23
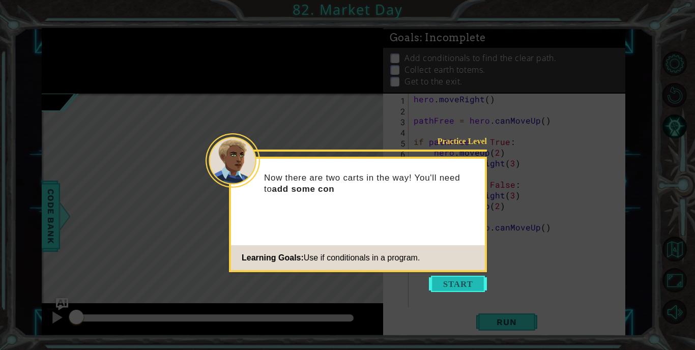
click at [449, 287] on button "Start" at bounding box center [458, 284] width 58 height 16
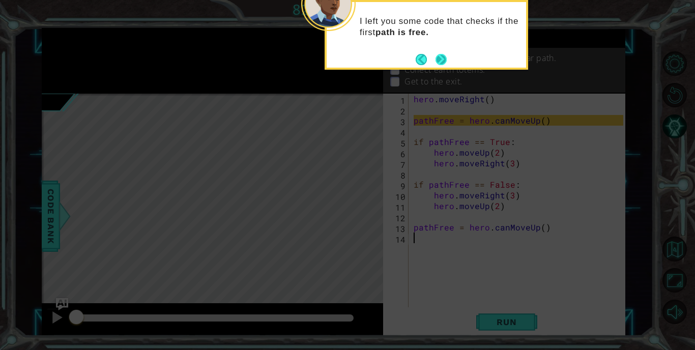
click at [441, 62] on button "Next" at bounding box center [440, 59] width 11 height 11
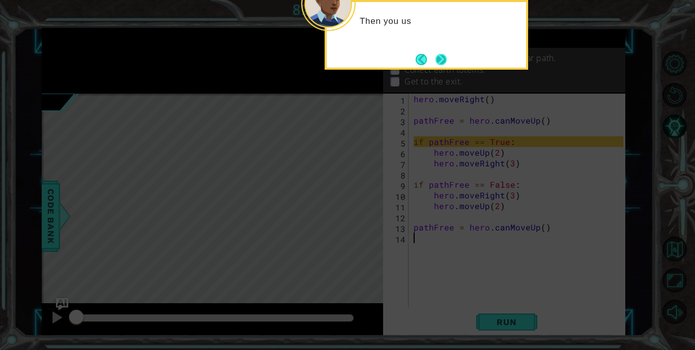
click at [441, 62] on button "Next" at bounding box center [440, 59] width 11 height 11
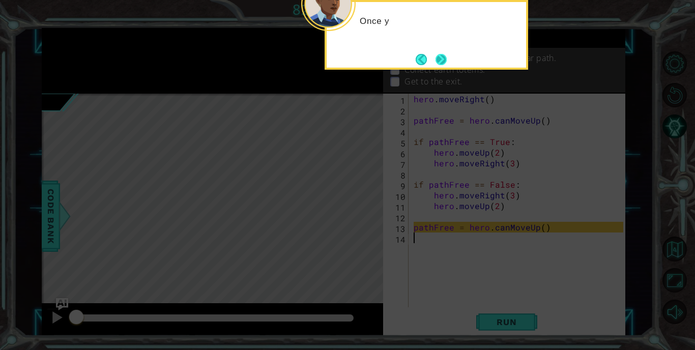
click at [441, 62] on button "Next" at bounding box center [440, 59] width 11 height 11
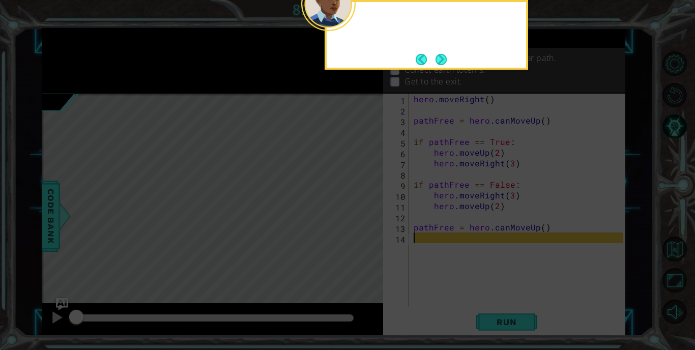
click at [441, 62] on button "Next" at bounding box center [440, 59] width 11 height 11
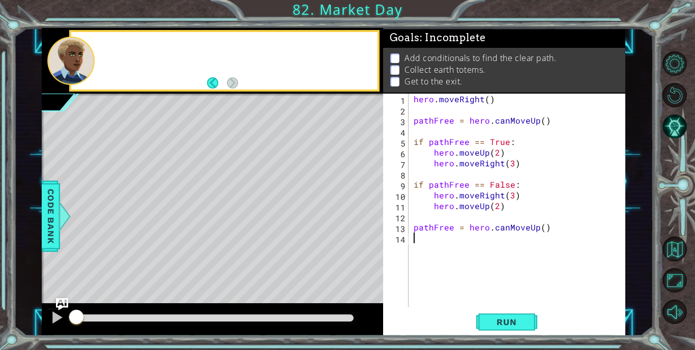
click at [440, 62] on p "Add conditionals to find the clear path." at bounding box center [480, 57] width 152 height 11
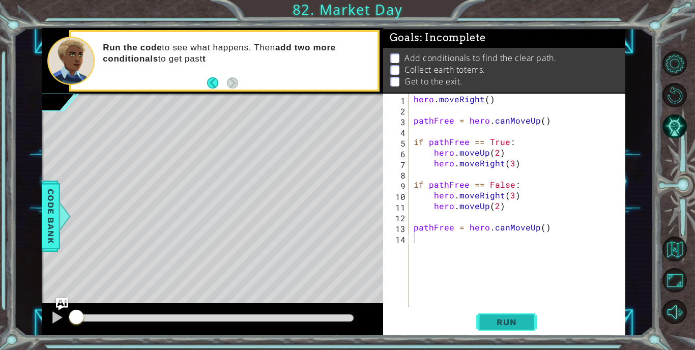
click at [503, 327] on span "Run" at bounding box center [506, 322] width 40 height 10
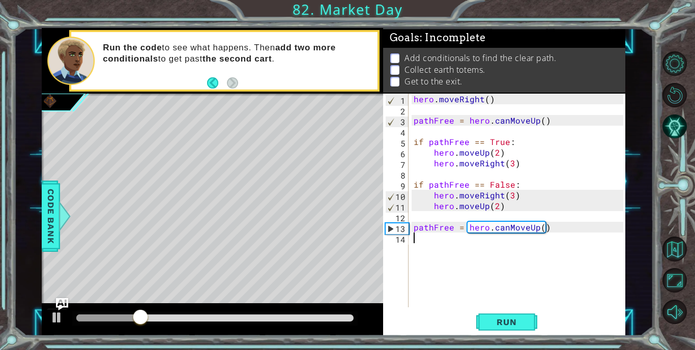
click at [477, 259] on div "hero . moveRight ( ) pathFree = hero . canMoveUp ( ) if pathFree == True : hero…" at bounding box center [519, 211] width 217 height 235
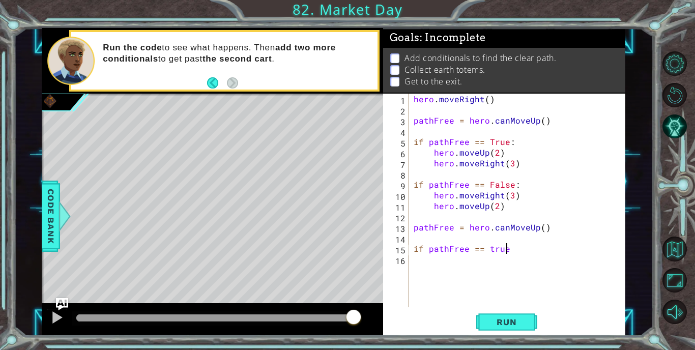
scroll to position [0, 5]
type textarea "if pathFree == True"
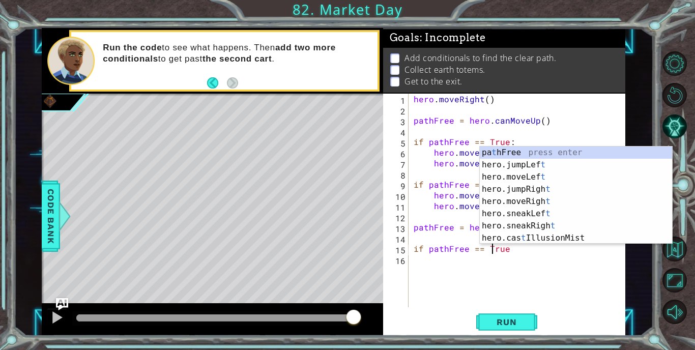
scroll to position [0, 5]
click at [523, 303] on div "hero . moveRight ( ) pathFree = hero . canMoveUp ( ) if pathFree == True : hero…" at bounding box center [519, 211] width 217 height 235
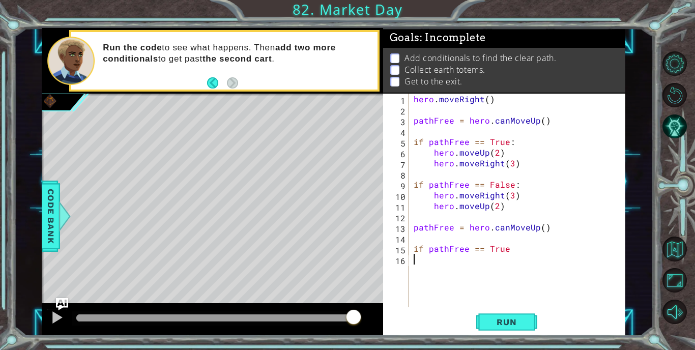
scroll to position [0, 0]
type textarea "if pathFree == True"
type textarea "hero.moveUp(2)"
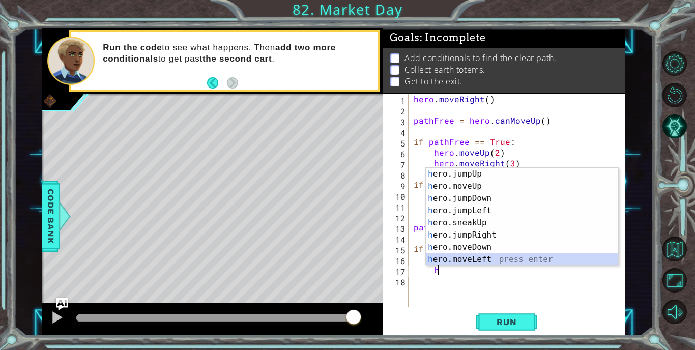
scroll to position [24, 0]
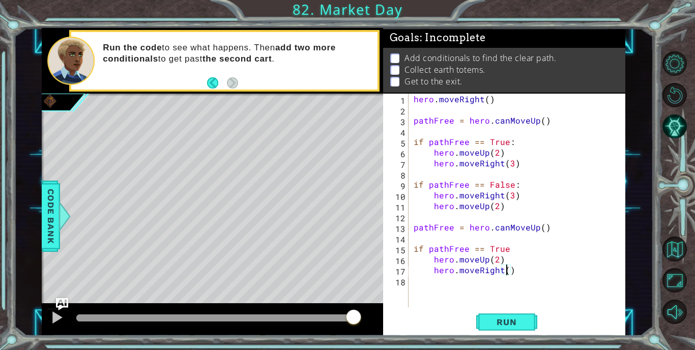
type textarea "hero.moveRight(3)"
click at [508, 295] on div "hero . moveRight ( ) pathFree = hero . canMoveUp ( ) if pathFree == True : hero…" at bounding box center [519, 211] width 217 height 235
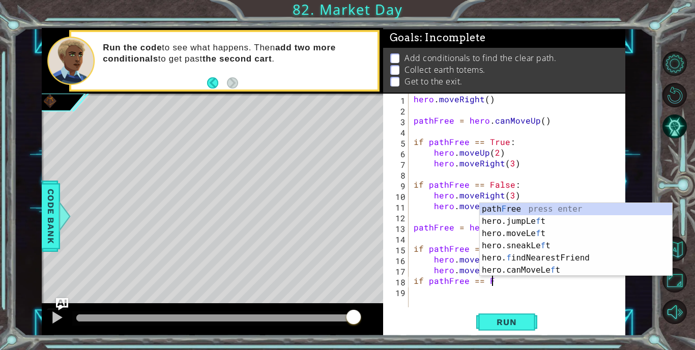
scroll to position [0, 5]
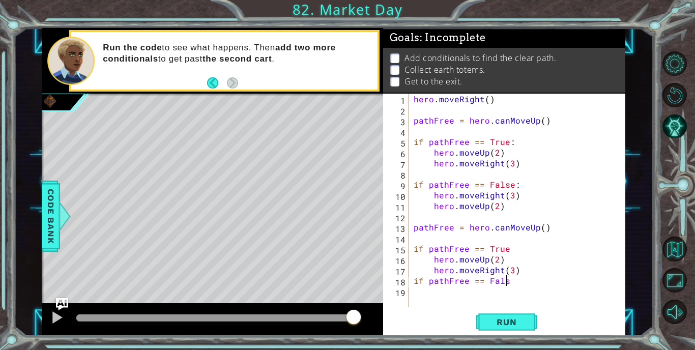
type textarea "if pathFree == False"
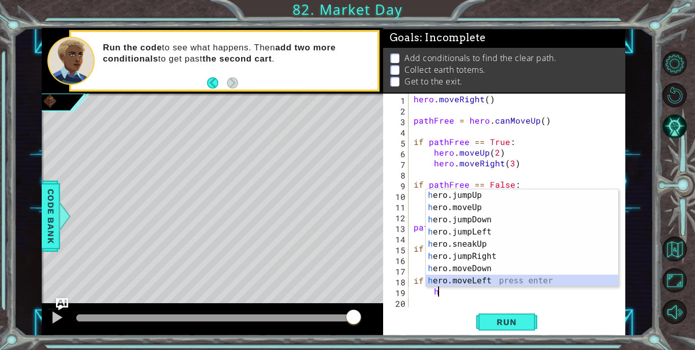
scroll to position [24, 0]
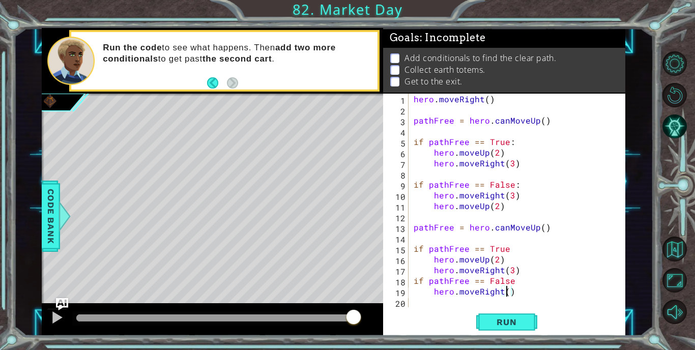
type textarea "hero.moveRight(2)"
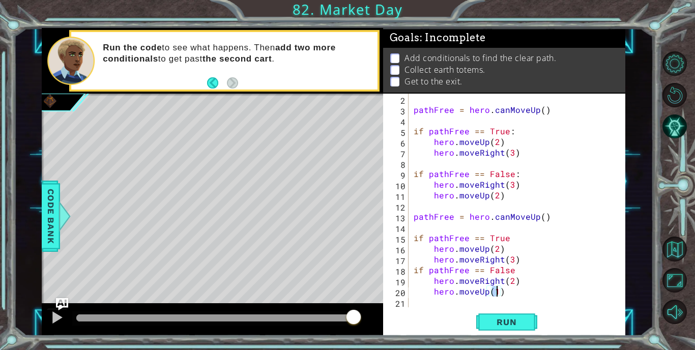
type textarea "hero.moveUp(2)"
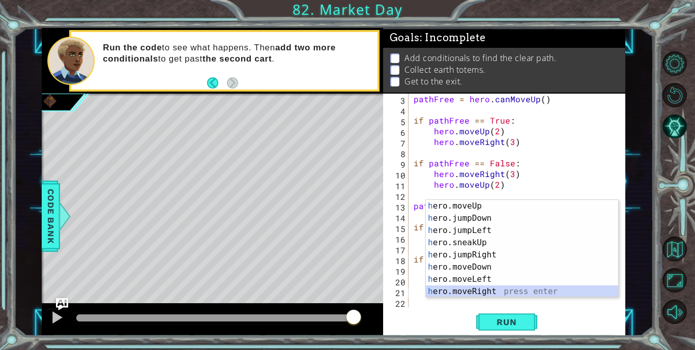
scroll to position [24, 0]
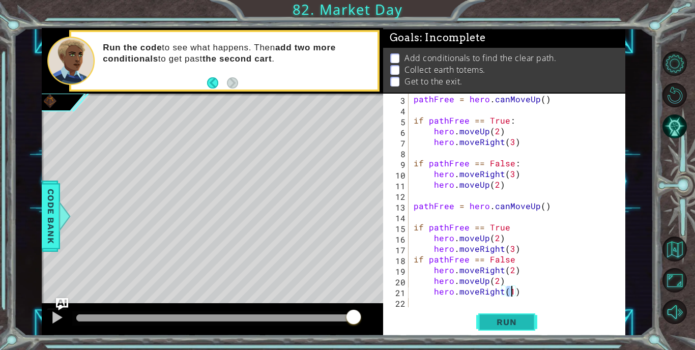
click at [527, 325] on button "Run" at bounding box center [506, 322] width 61 height 24
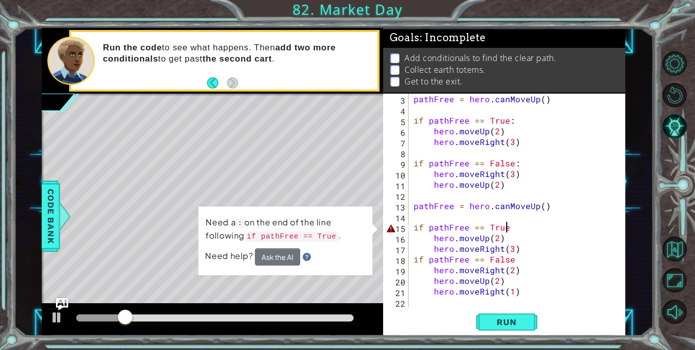
click at [508, 228] on div "pathFree = hero . canMoveUp ( ) if pathFree == True : hero . moveUp ( 2 ) hero …" at bounding box center [519, 211] width 217 height 235
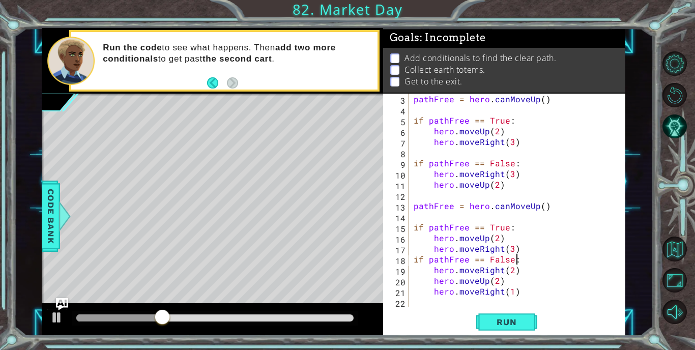
scroll to position [0, 6]
type textarea "if pathFree == False:"
click at [511, 313] on button "Run" at bounding box center [506, 322] width 61 height 24
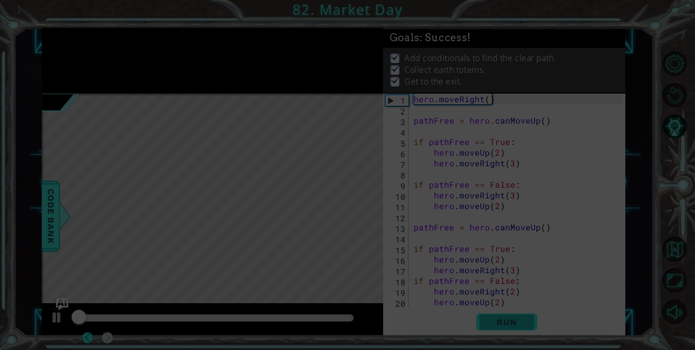
scroll to position [0, 0]
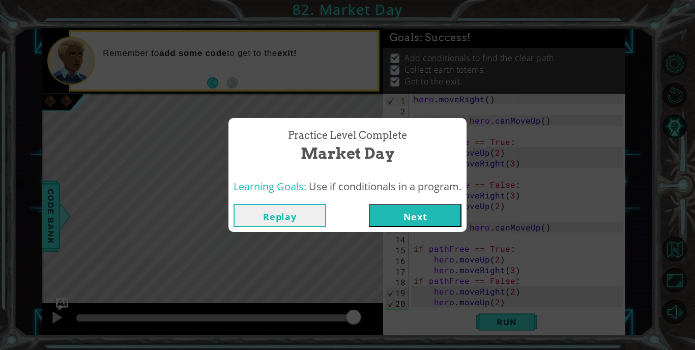
click at [375, 204] on button "Next" at bounding box center [415, 215] width 93 height 23
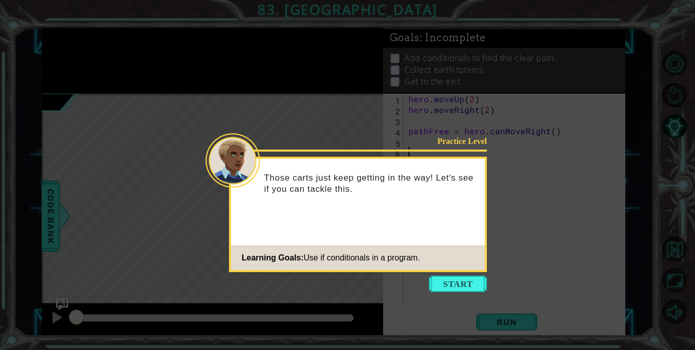
click at [371, 200] on div "Those carts just keep getting in the way! Let's see if you can tackle this." at bounding box center [358, 188] width 254 height 51
click at [447, 277] on button "Start" at bounding box center [458, 284] width 58 height 16
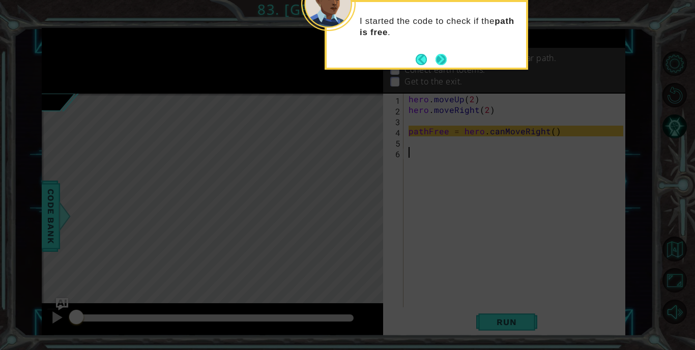
click at [445, 65] on button "Next" at bounding box center [440, 59] width 11 height 11
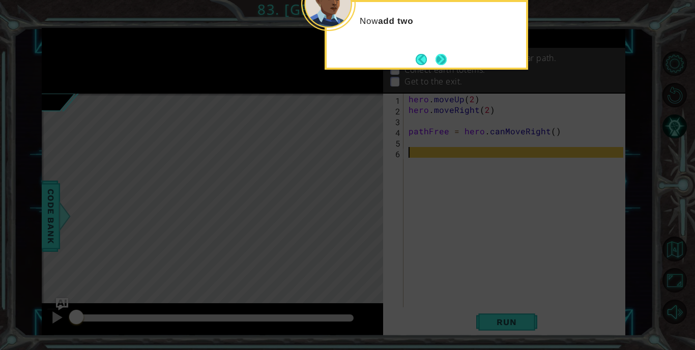
click at [445, 64] on button "Next" at bounding box center [440, 59] width 11 height 11
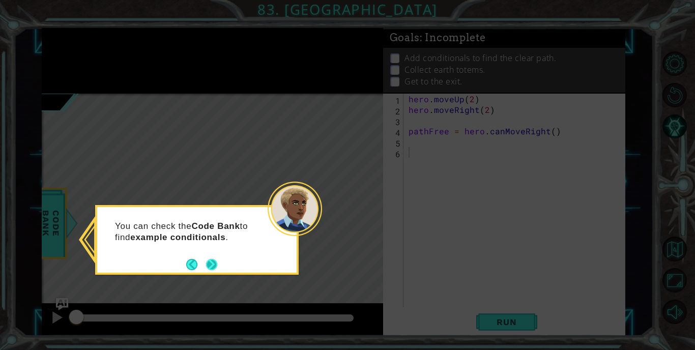
click at [213, 267] on button "Next" at bounding box center [211, 264] width 11 height 11
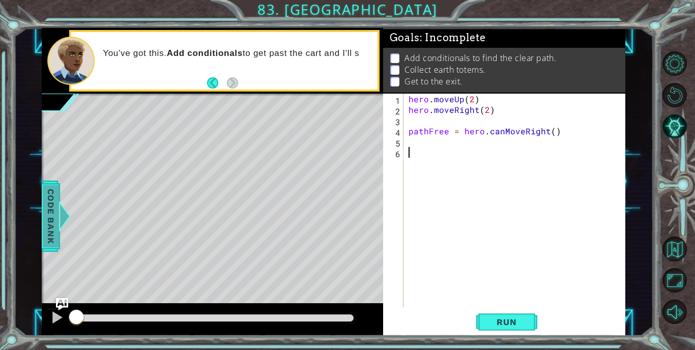
click at [50, 222] on span "Code Bank" at bounding box center [51, 216] width 16 height 62
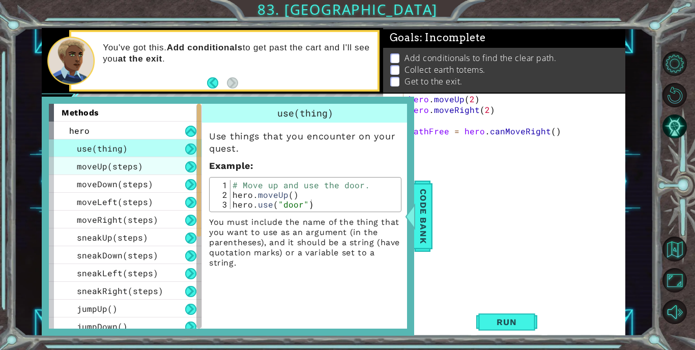
click at [170, 165] on div "moveUp(steps)" at bounding box center [125, 166] width 153 height 18
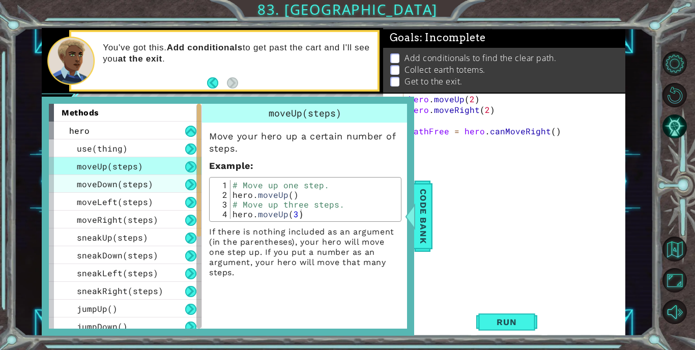
click at [169, 185] on div "moveDown(steps)" at bounding box center [125, 184] width 153 height 18
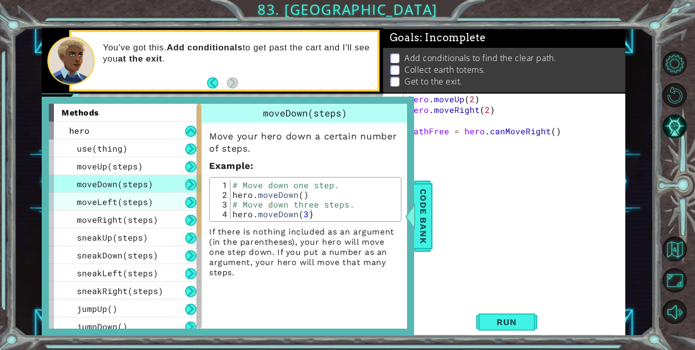
click at [149, 209] on div "moveLeft(steps)" at bounding box center [125, 202] width 153 height 18
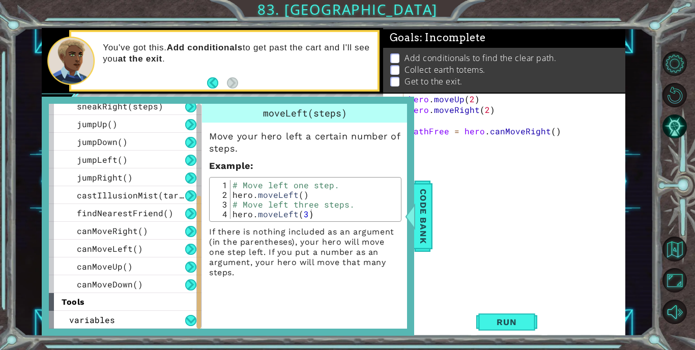
scroll to position [202, 0]
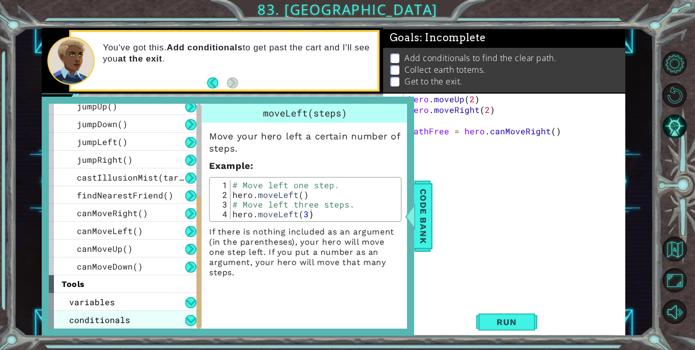
click at [132, 320] on div "conditionals" at bounding box center [125, 320] width 153 height 18
click at [191, 321] on button at bounding box center [190, 320] width 11 height 11
click at [191, 320] on button at bounding box center [190, 320] width 11 height 11
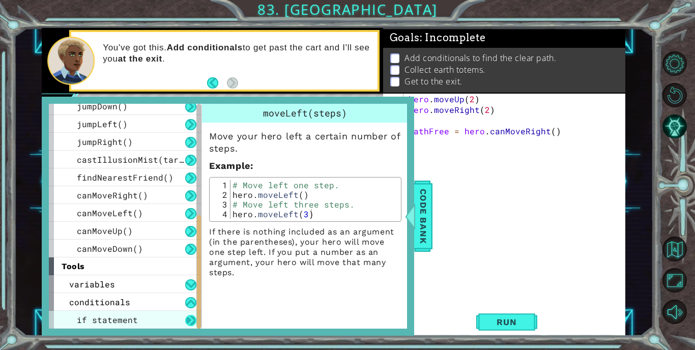
click at [190, 322] on button at bounding box center [190, 320] width 11 height 11
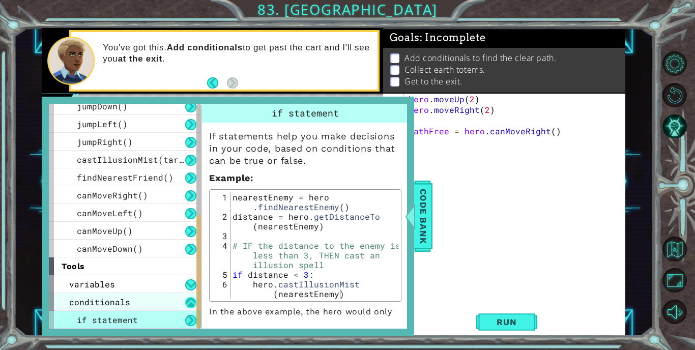
click at [187, 303] on button at bounding box center [190, 302] width 11 height 11
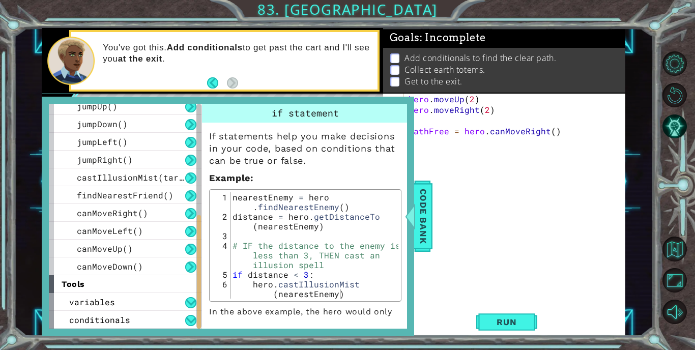
scroll to position [202, 0]
click at [425, 220] on span "Code Bank" at bounding box center [423, 216] width 16 height 62
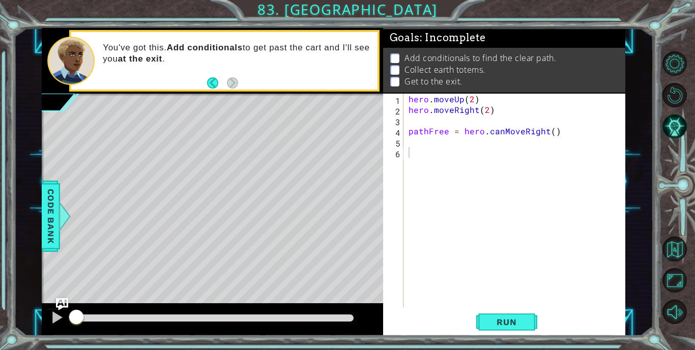
click at [428, 213] on div "hero . moveUp ( 2 ) hero . moveRight ( 2 ) pathFree = hero . canMoveRight ( )" at bounding box center [517, 211] width 222 height 235
type textarea "if pathFree == True:"
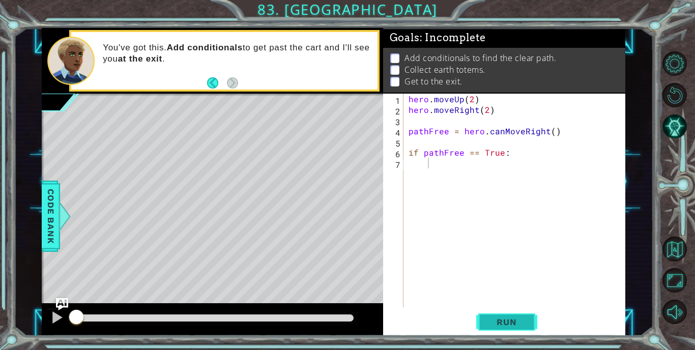
click at [515, 319] on span "Run" at bounding box center [506, 322] width 40 height 10
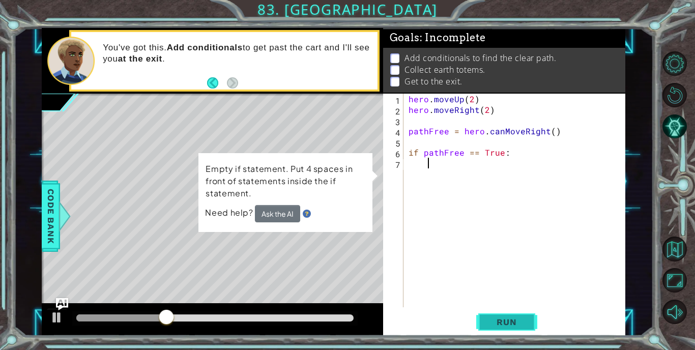
click at [515, 319] on span "Run" at bounding box center [506, 322] width 40 height 10
click at [52, 317] on div at bounding box center [56, 317] width 13 height 13
click at [57, 317] on div at bounding box center [56, 317] width 13 height 13
click at [483, 242] on div "hero . moveUp ( 2 ) hero . moveRight ( 2 ) pathFree = hero . canMoveRight ( ) i…" at bounding box center [517, 211] width 222 height 235
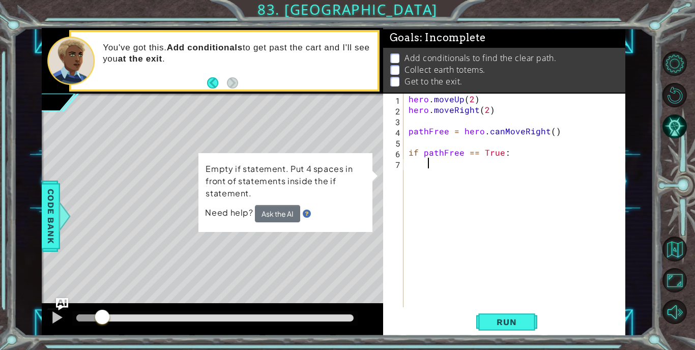
click at [483, 242] on div "hero . moveUp ( 2 ) hero . moveRight ( 2 ) pathFree = hero . canMoveRight ( ) i…" at bounding box center [517, 211] width 222 height 235
type textarea "h"
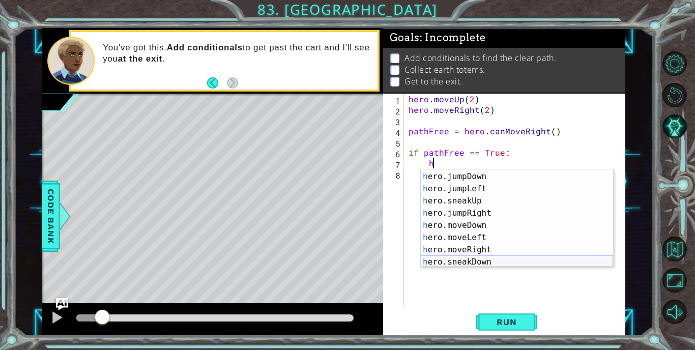
scroll to position [23, 0]
click at [509, 250] on div "h ero.moveUp press enter h ero.jumpDown press enter h ero.jumpLeft press enter …" at bounding box center [517, 220] width 192 height 122
type textarea "hero.moveRight(1)"
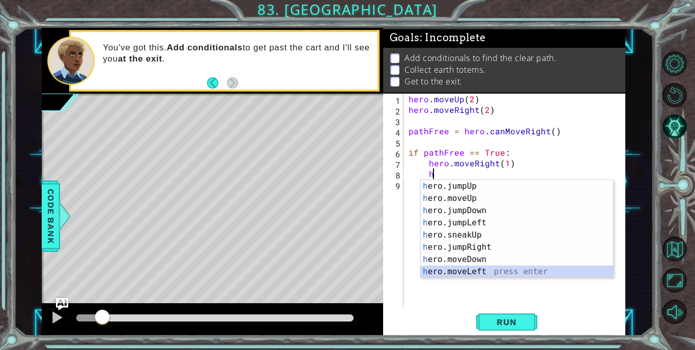
scroll to position [12, 0]
type textarea "hero.moveRight(1)"
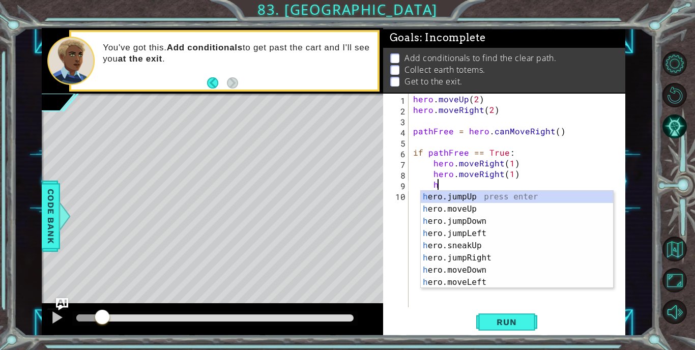
scroll to position [0, 0]
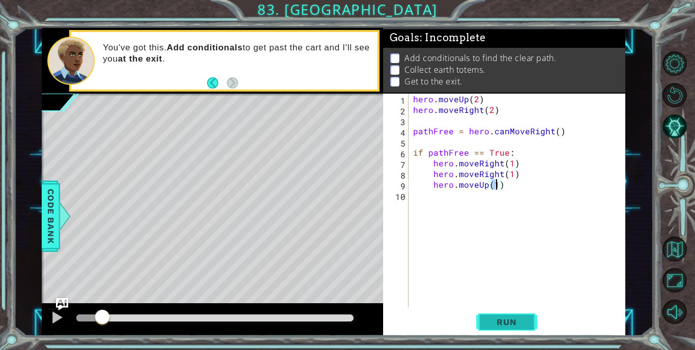
click at [510, 323] on span "Run" at bounding box center [506, 322] width 40 height 10
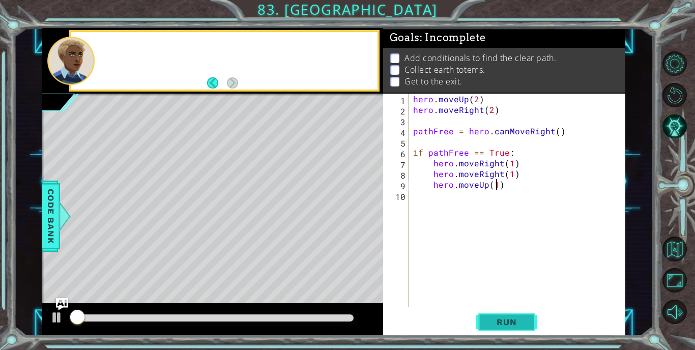
click at [510, 323] on span "Run" at bounding box center [506, 322] width 40 height 10
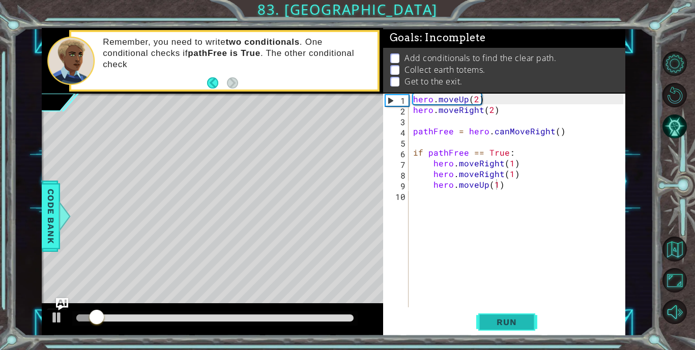
click at [528, 322] on button "Run" at bounding box center [506, 322] width 61 height 24
type textarea "hero.moveUp(3)"
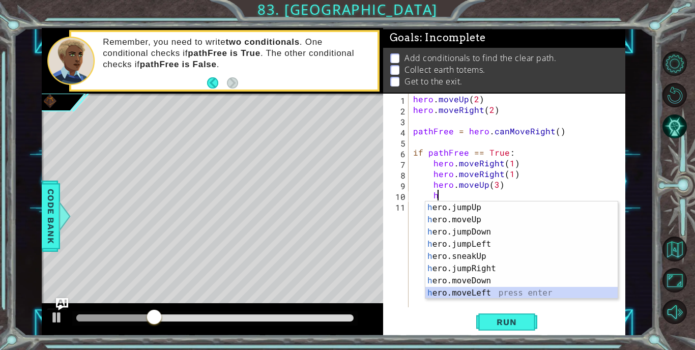
scroll to position [12, 0]
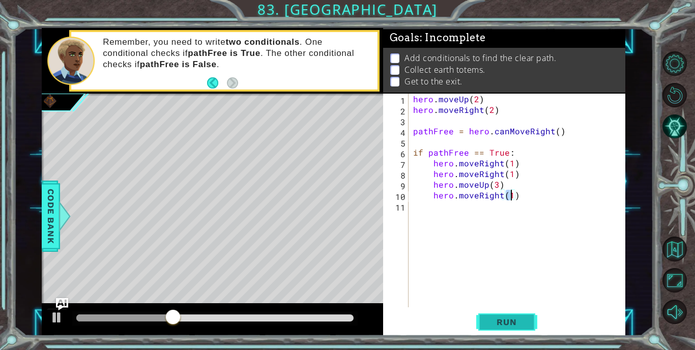
type textarea "hero.moveRight(1)"
click at [510, 324] on span "Run" at bounding box center [506, 322] width 40 height 10
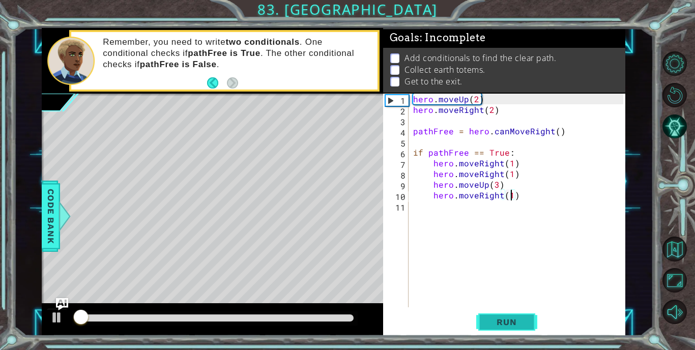
click at [510, 324] on span "Run" at bounding box center [506, 322] width 40 height 10
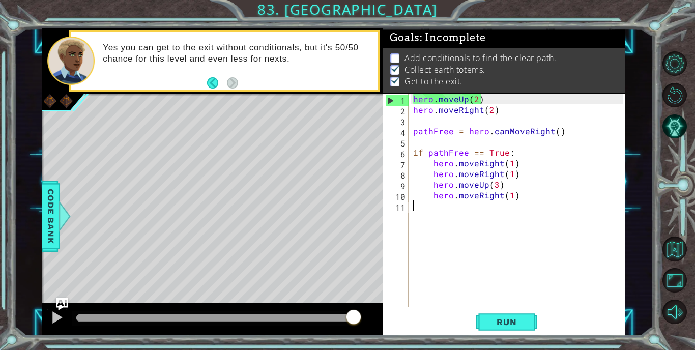
click at [458, 222] on div "hero . moveUp ( 2 ) hero . moveRight ( 2 ) pathFree = hero . canMoveRight ( ) i…" at bounding box center [519, 211] width 217 height 235
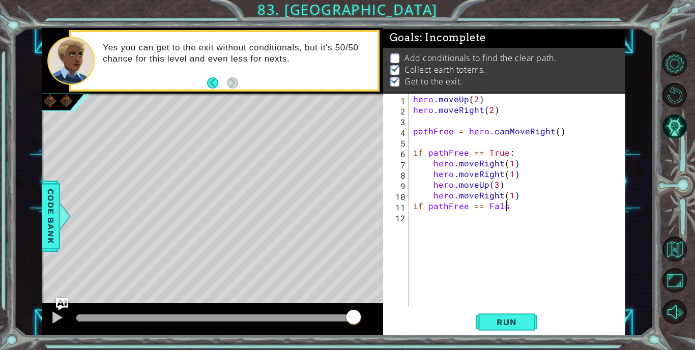
scroll to position [0, 6]
type textarea "if pathFree == False:"
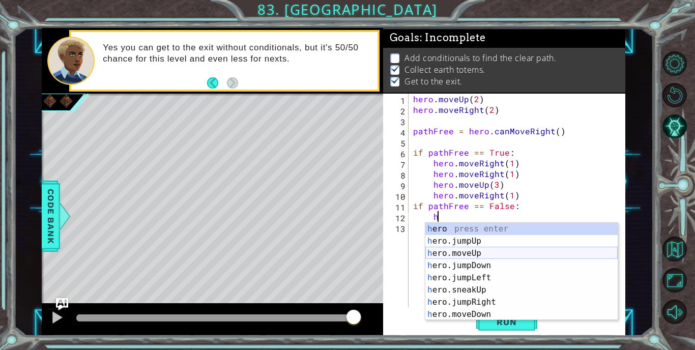
click at [475, 252] on div "h ero press enter h ero.jumpUp press enter h ero.moveUp press enter h ero.jumpD…" at bounding box center [521, 284] width 192 height 122
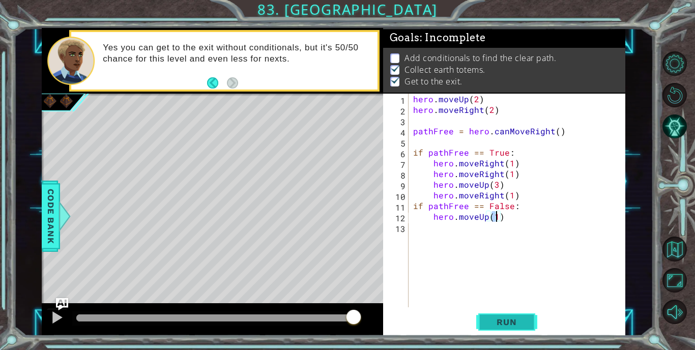
type textarea "hero.moveUp(1)"
click at [503, 322] on span "Run" at bounding box center [506, 322] width 40 height 10
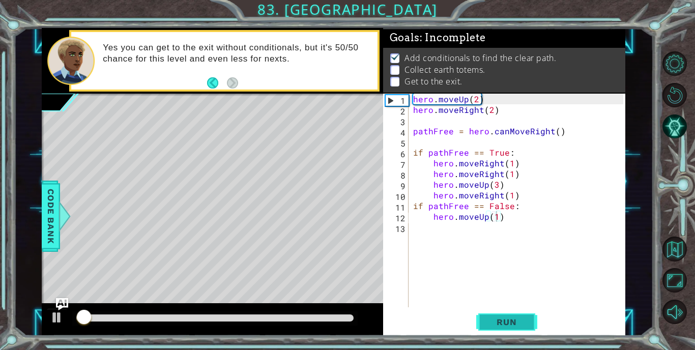
click at [503, 322] on span "Run" at bounding box center [506, 322] width 40 height 10
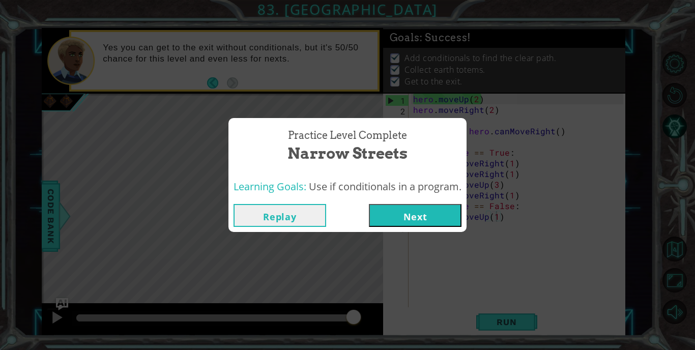
click at [400, 218] on button "Next" at bounding box center [415, 215] width 93 height 23
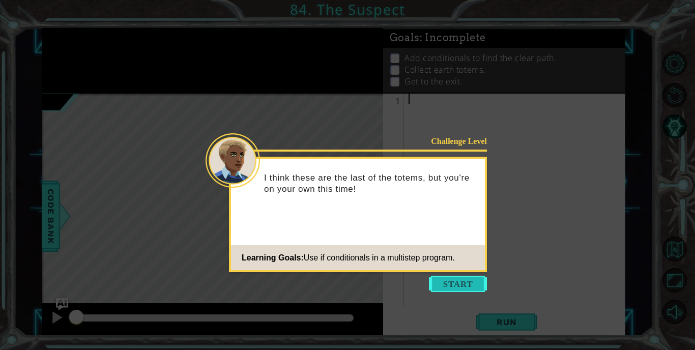
click at [448, 283] on button "Start" at bounding box center [458, 284] width 58 height 16
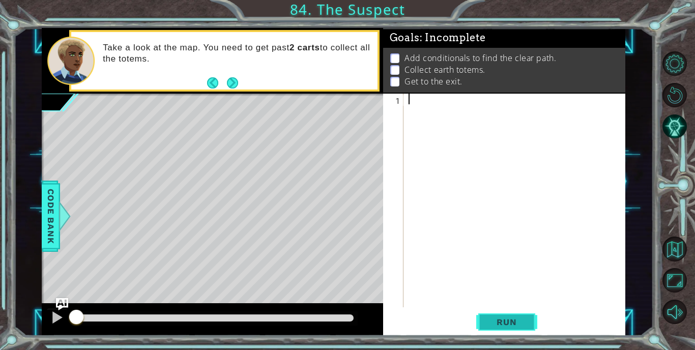
click at [488, 326] on span "Run" at bounding box center [506, 322] width 40 height 10
click at [488, 325] on span "Run" at bounding box center [506, 322] width 40 height 10
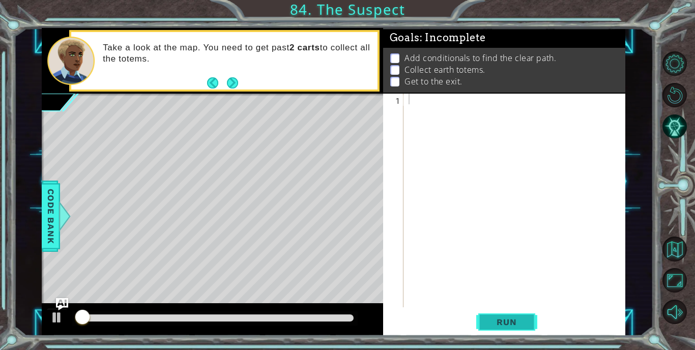
click at [488, 325] on span "Run" at bounding box center [506, 322] width 40 height 10
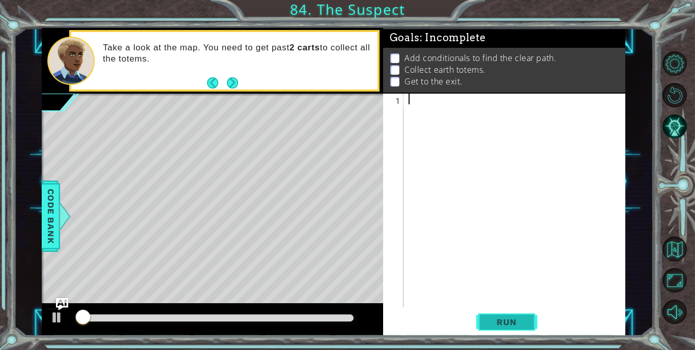
click at [488, 325] on span "Run" at bounding box center [506, 322] width 40 height 10
click at [55, 321] on div at bounding box center [56, 317] width 13 height 13
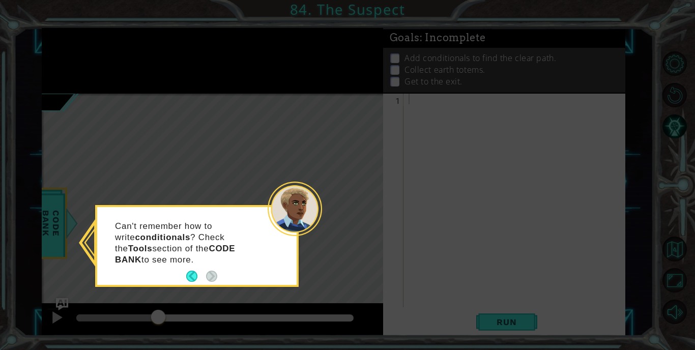
click at [188, 267] on div "Can't remember how to write conditionals ? Check the Tools section of the CODE …" at bounding box center [196, 248] width 199 height 74
click at [189, 273] on button "Back" at bounding box center [196, 276] width 20 height 11
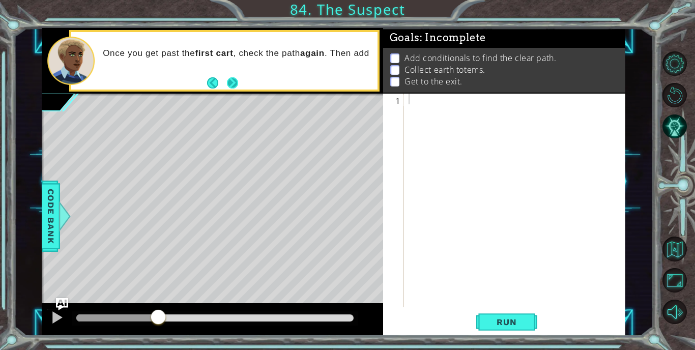
click at [234, 77] on button "Next" at bounding box center [232, 82] width 11 height 11
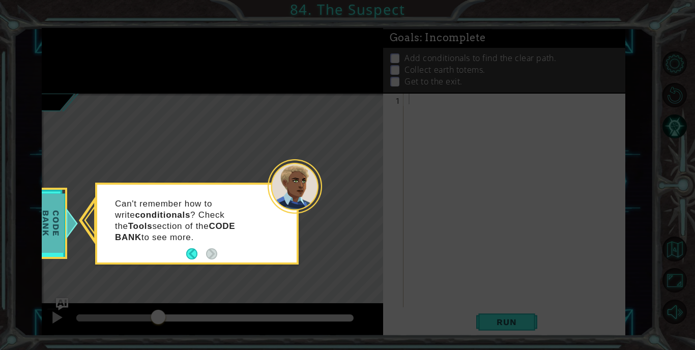
click at [49, 211] on span "Code Bank" at bounding box center [51, 223] width 26 height 58
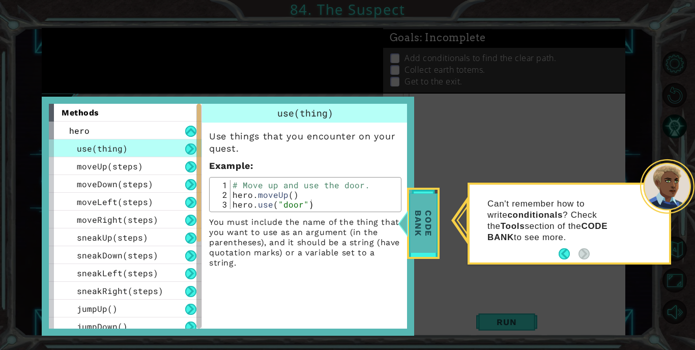
click at [431, 226] on span "Code Bank" at bounding box center [423, 223] width 26 height 58
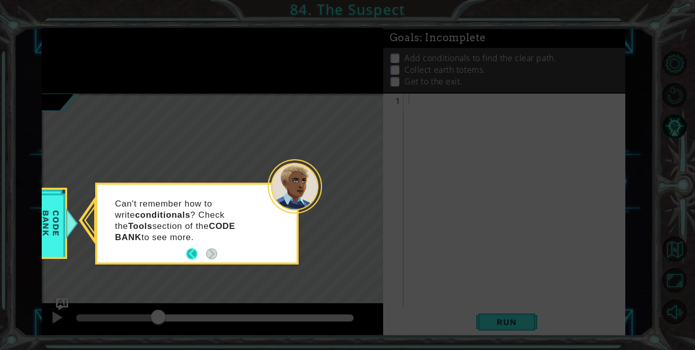
click at [192, 255] on button "Back" at bounding box center [196, 253] width 20 height 11
